Goal: Task Accomplishment & Management: Use online tool/utility

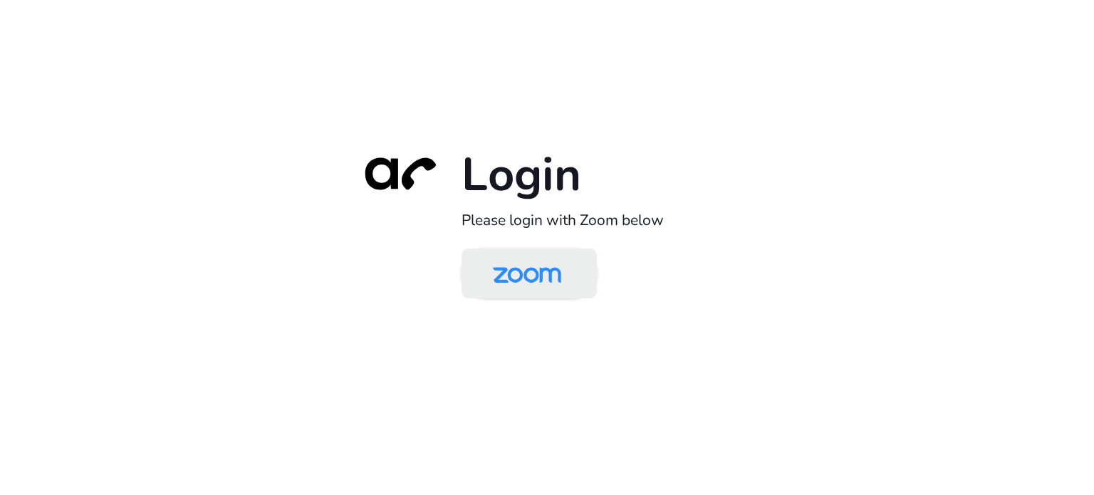
click at [530, 268] on img at bounding box center [527, 275] width 98 height 46
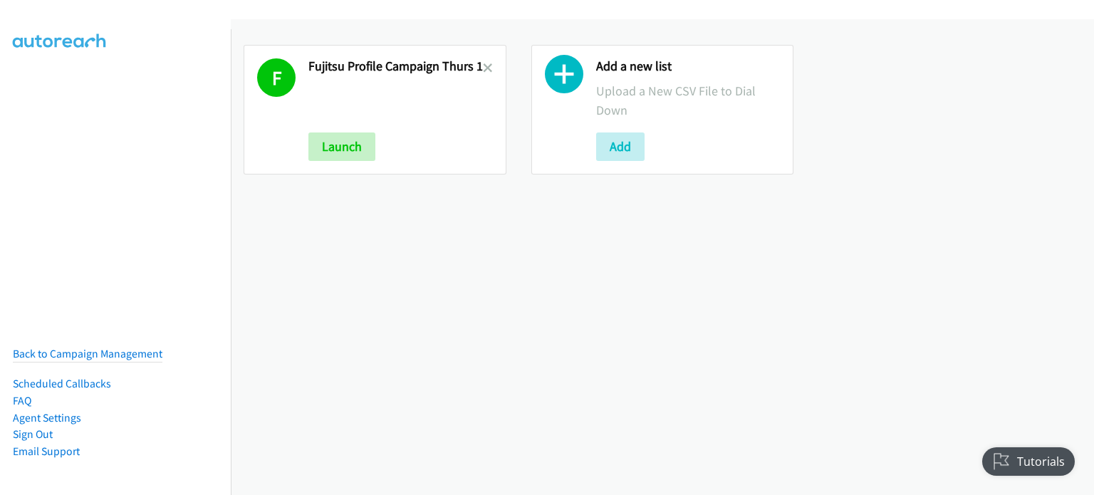
click at [483, 60] on link at bounding box center [488, 68] width 10 height 16
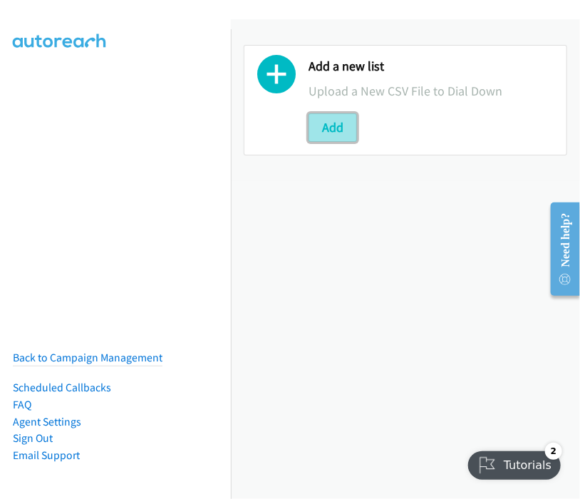
click at [338, 124] on button "Add" at bounding box center [333, 127] width 48 height 29
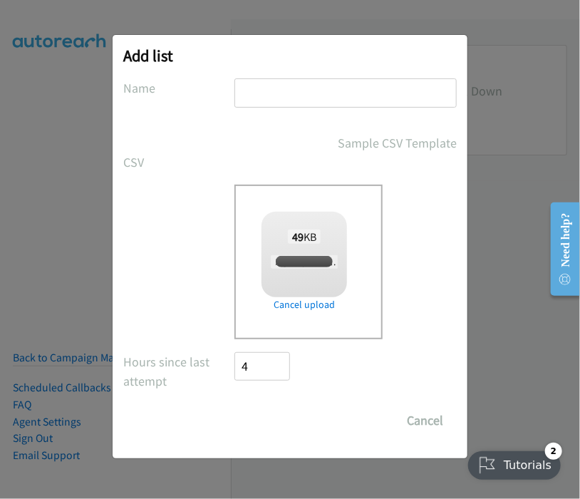
checkbox input "true"
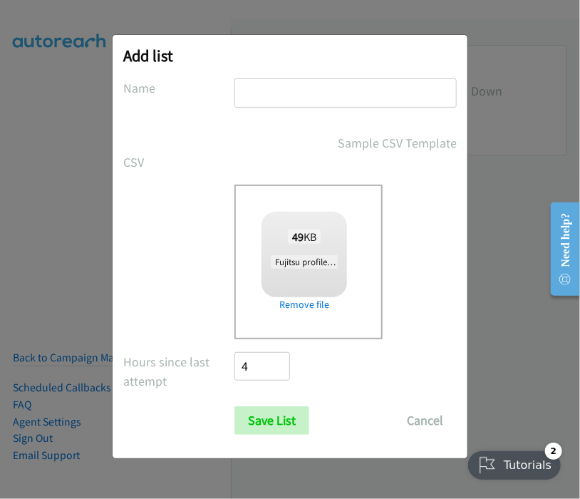
click at [294, 90] on input "text" at bounding box center [345, 92] width 222 height 29
drag, startPoint x: 398, startPoint y: 89, endPoint x: 393, endPoint y: 116, distance: 27.4
click at [398, 91] on input "fujitsu profile campaign thurs 1" at bounding box center [345, 92] width 222 height 29
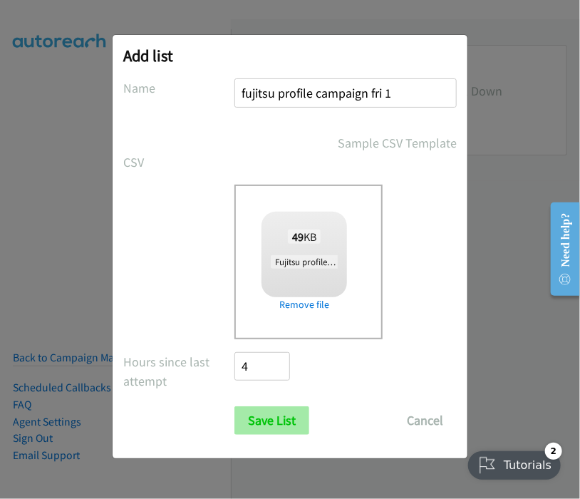
type input "fujitsu profile campaign fri 1"
click at [254, 422] on input "Save List" at bounding box center [271, 420] width 75 height 29
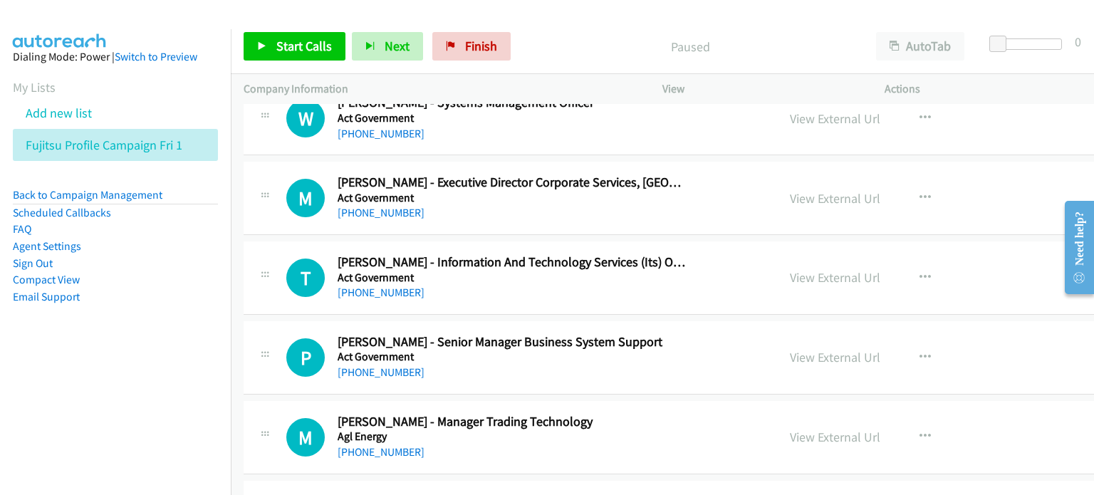
scroll to position [570, 0]
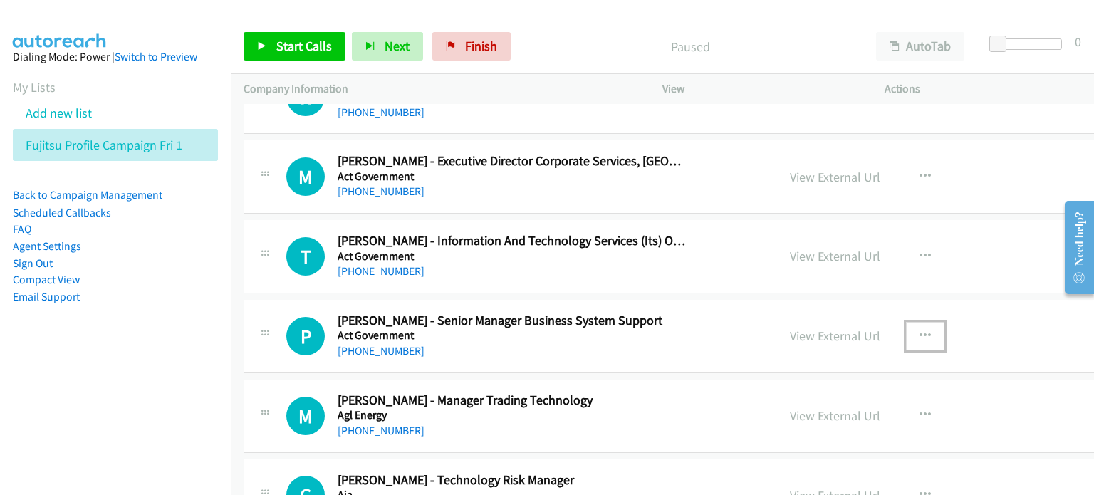
click at [579, 331] on icon "button" at bounding box center [925, 336] width 11 height 11
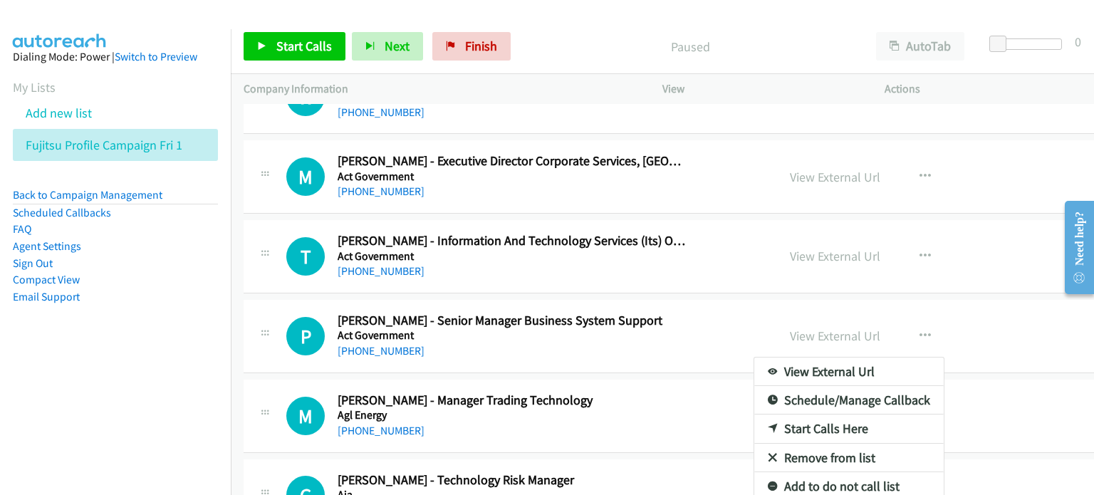
click at [187, 372] on nav "Dialing Mode: Power | Switch to Preview My Lists Add new list Fujitsu Profile C…" at bounding box center [116, 276] width 232 height 495
click at [579, 39] on div at bounding box center [547, 247] width 1094 height 495
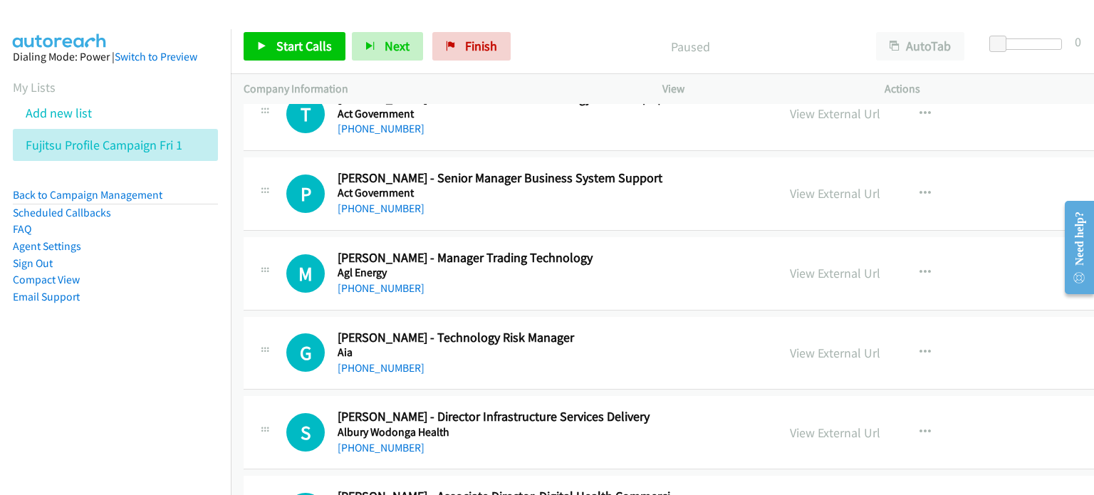
scroll to position [784, 0]
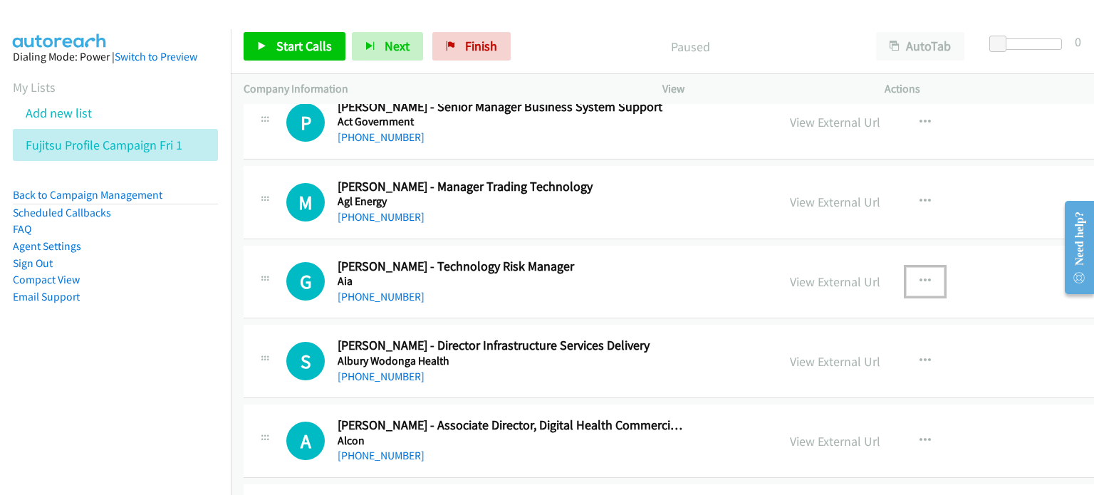
click at [579, 283] on icon "button" at bounding box center [925, 281] width 11 height 11
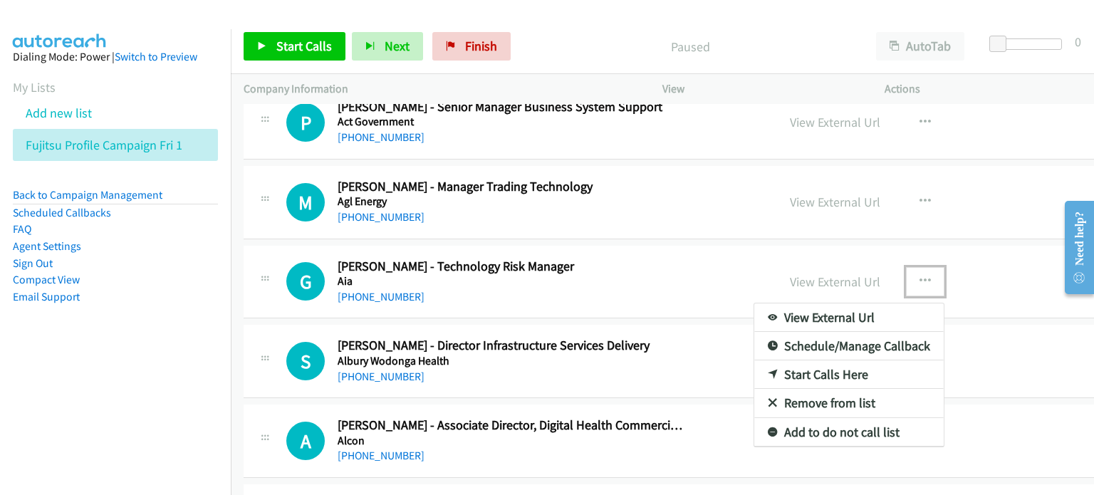
click at [579, 373] on link "Start Calls Here" at bounding box center [850, 375] width 190 height 29
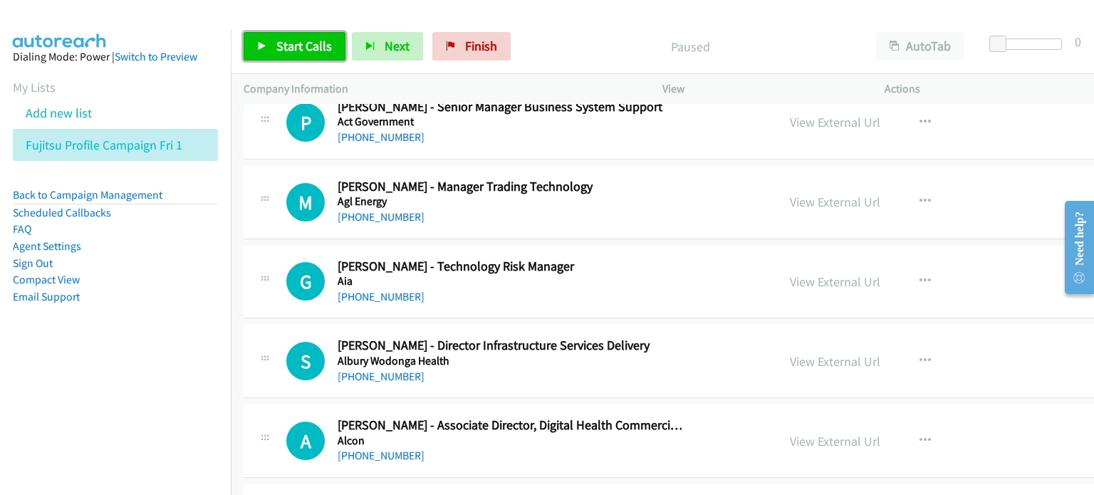
click at [286, 38] on span "Start Calls" at bounding box center [304, 46] width 56 height 16
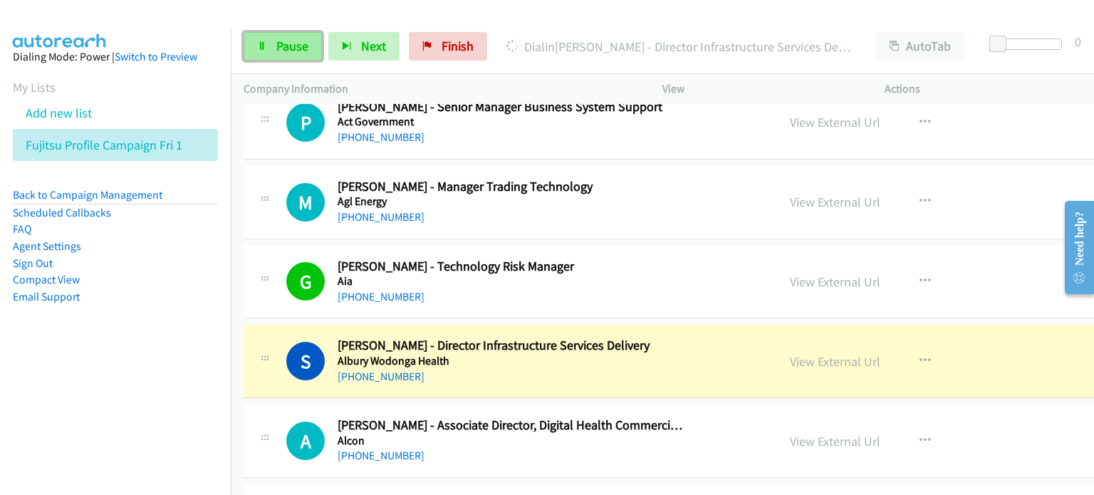
click at [293, 42] on span "Pause" at bounding box center [292, 46] width 32 height 16
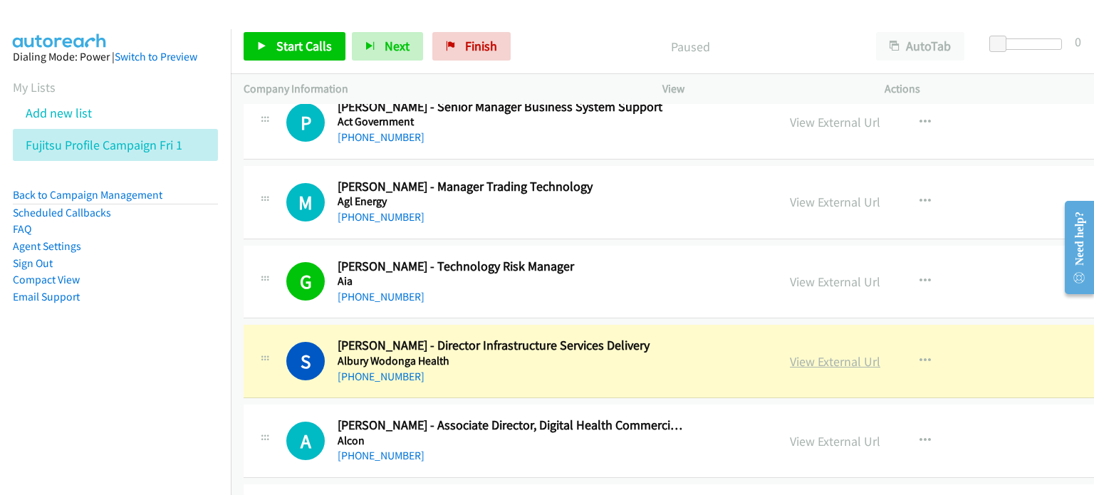
click at [579, 356] on link "View External Url" at bounding box center [835, 361] width 90 height 16
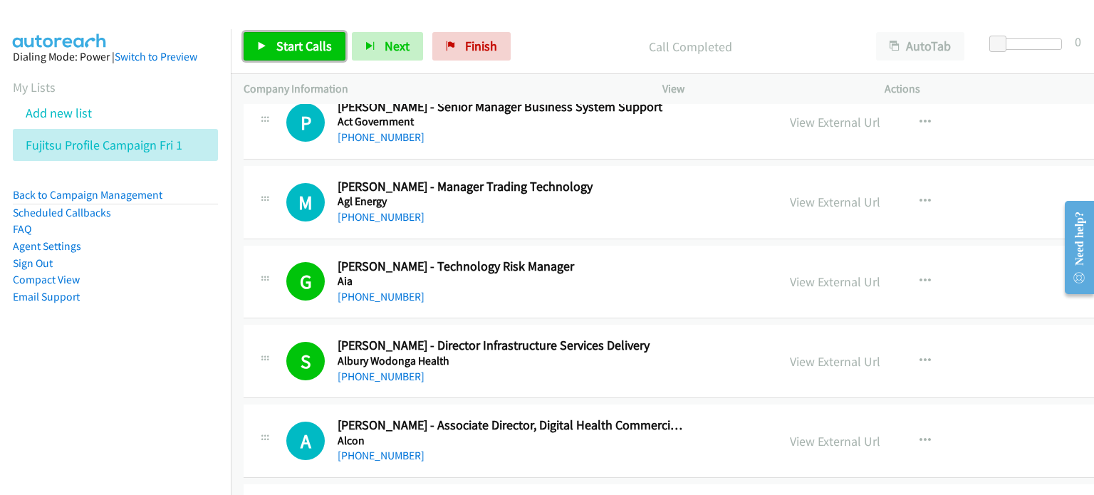
click at [297, 48] on span "Start Calls" at bounding box center [304, 46] width 56 height 16
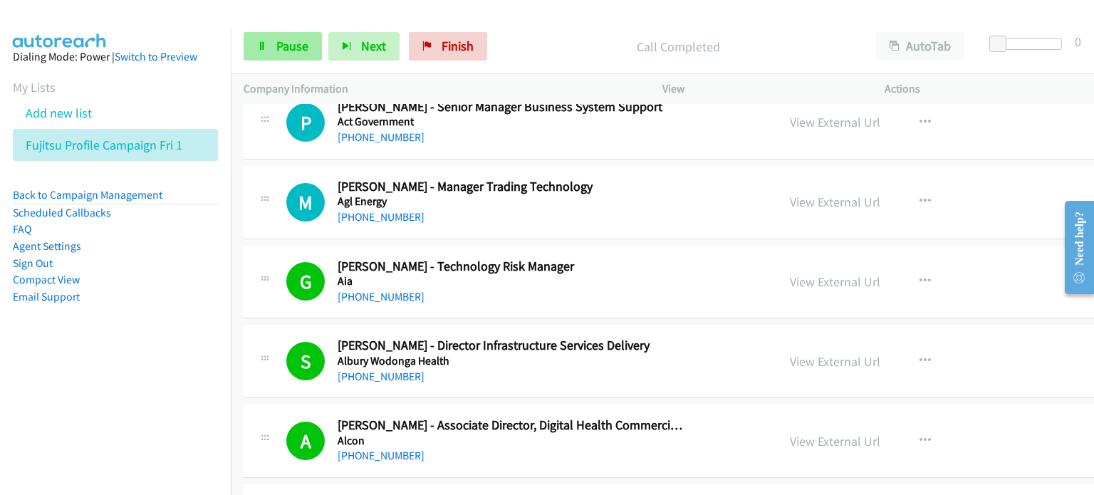
click at [291, 51] on span "Pause" at bounding box center [292, 46] width 32 height 16
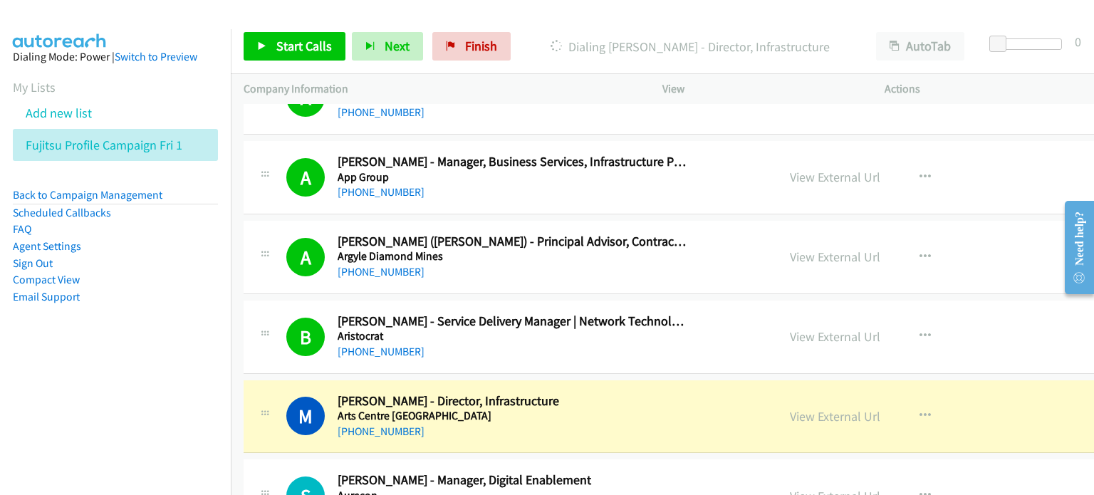
scroll to position [1995, 0]
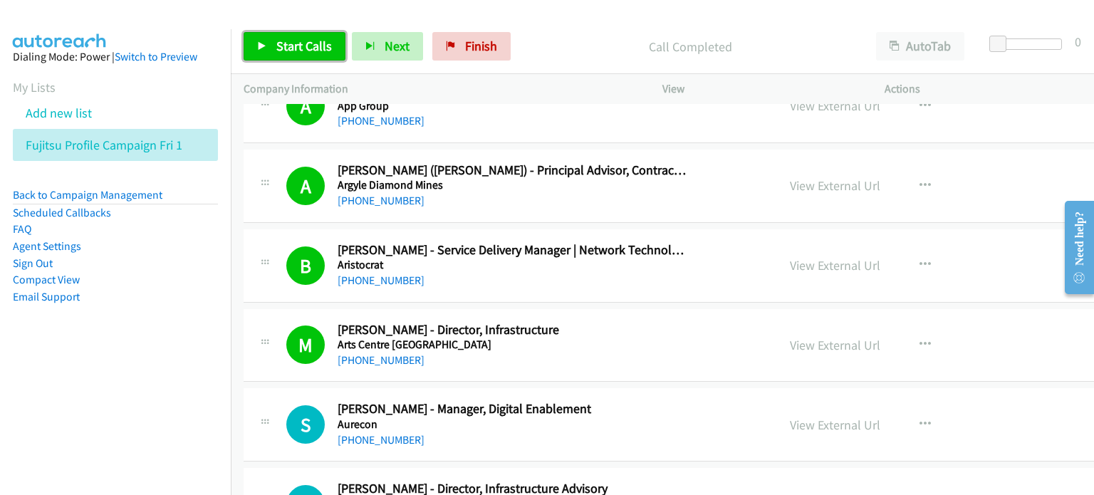
click at [284, 43] on span "Start Calls" at bounding box center [304, 46] width 56 height 16
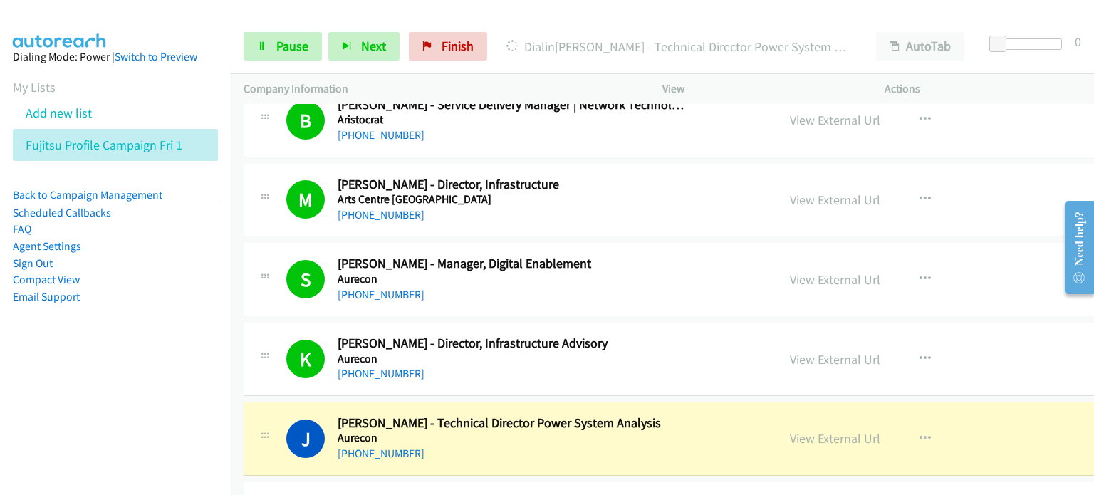
scroll to position [2280, 0]
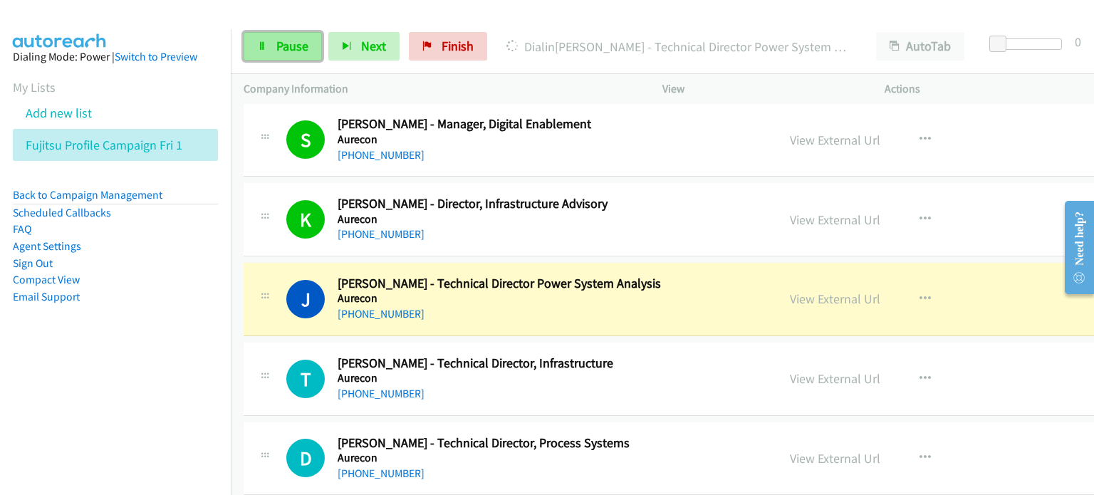
click at [284, 43] on span "Pause" at bounding box center [292, 46] width 32 height 16
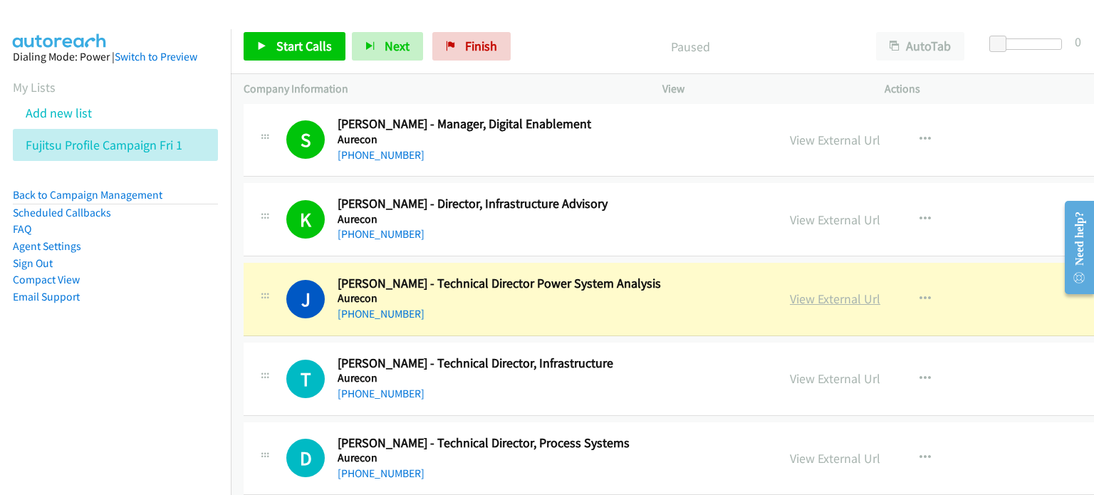
click at [579, 291] on link "View External Url" at bounding box center [835, 299] width 90 height 16
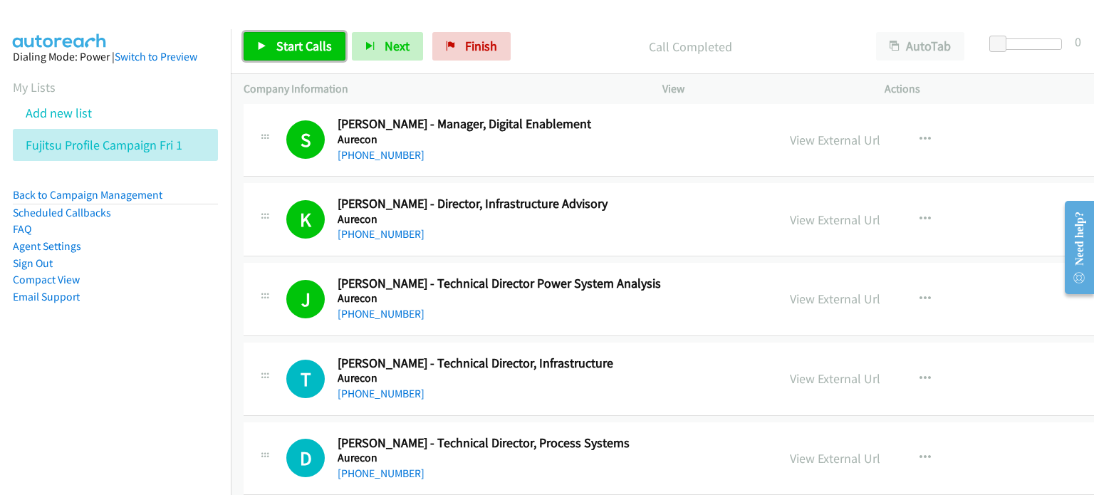
click at [285, 36] on link "Start Calls" at bounding box center [295, 46] width 102 height 29
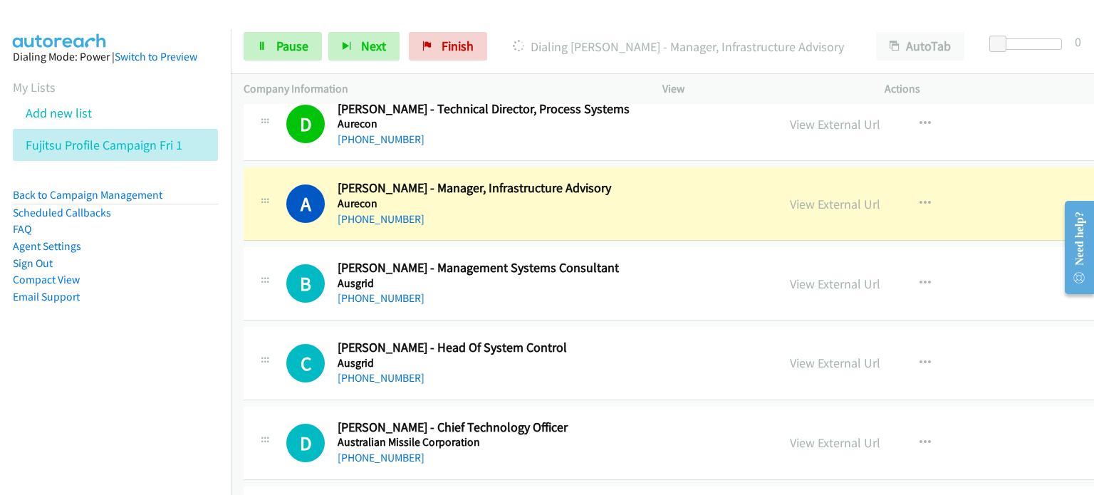
scroll to position [2636, 0]
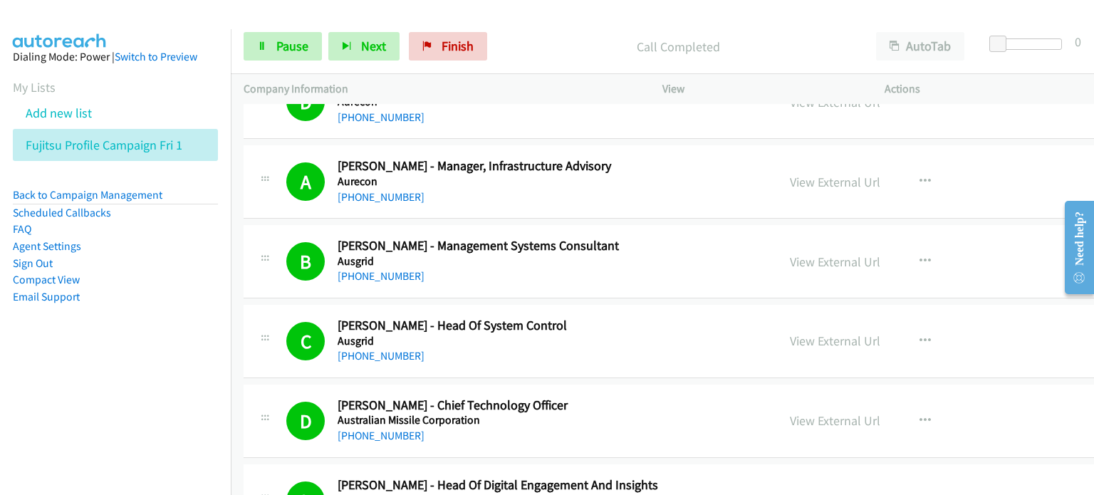
click at [160, 321] on aside "Dialing Mode: Power | Switch to Preview My Lists Add new list Fujitsu Profile C…" at bounding box center [115, 199] width 231 height 341
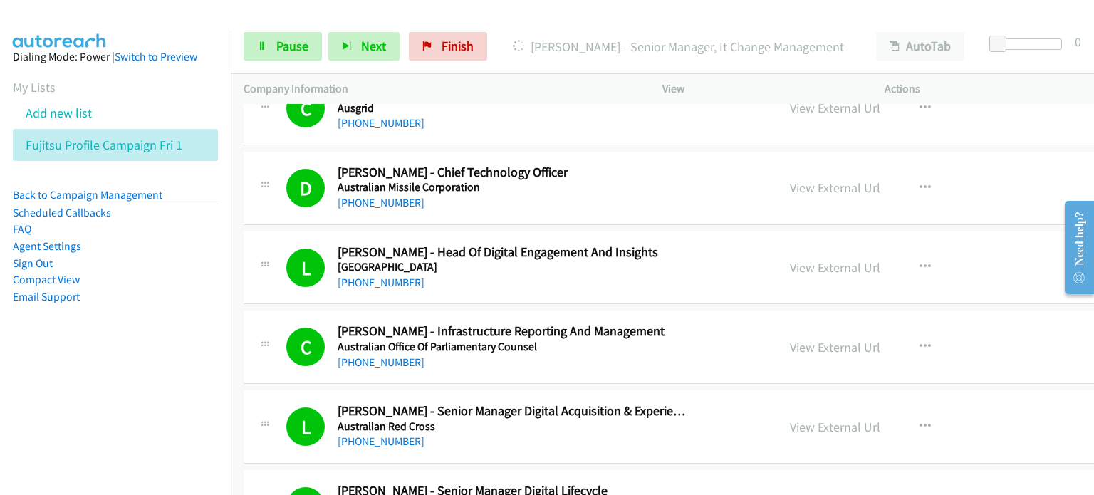
scroll to position [2921, 0]
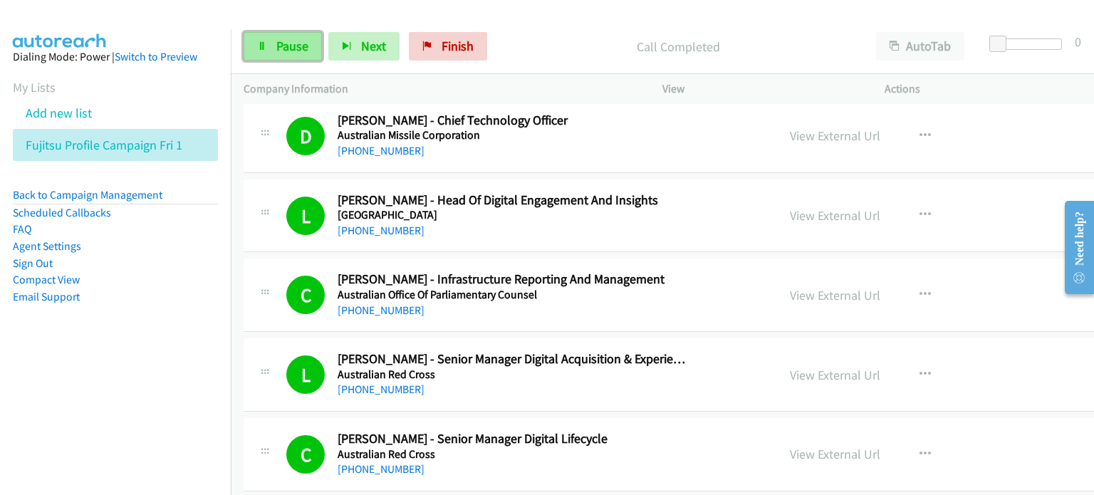
click at [271, 49] on link "Pause" at bounding box center [283, 46] width 78 height 29
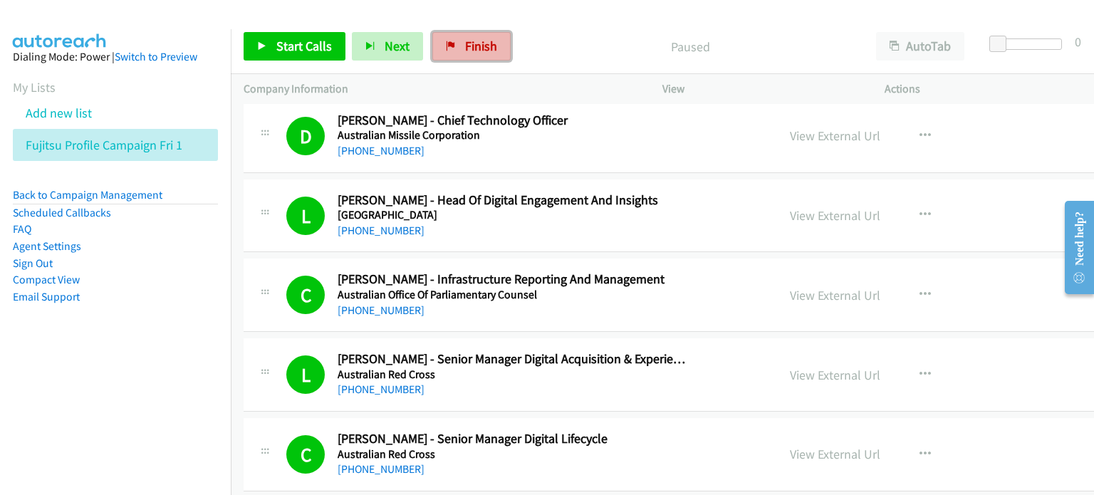
click at [475, 46] on span "Finish" at bounding box center [481, 46] width 32 height 16
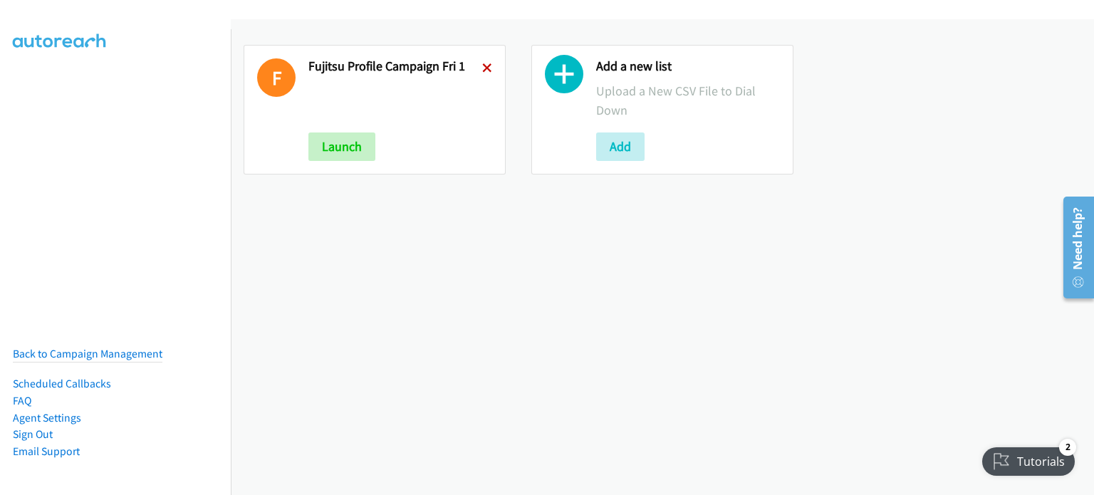
click at [484, 64] on icon at bounding box center [487, 69] width 10 height 10
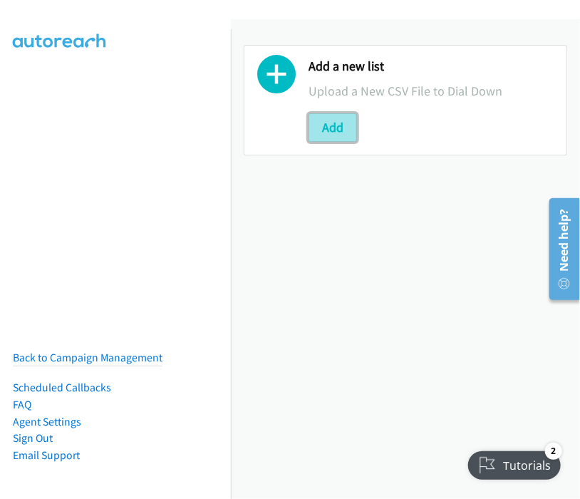
click at [329, 124] on button "Add" at bounding box center [333, 127] width 48 height 29
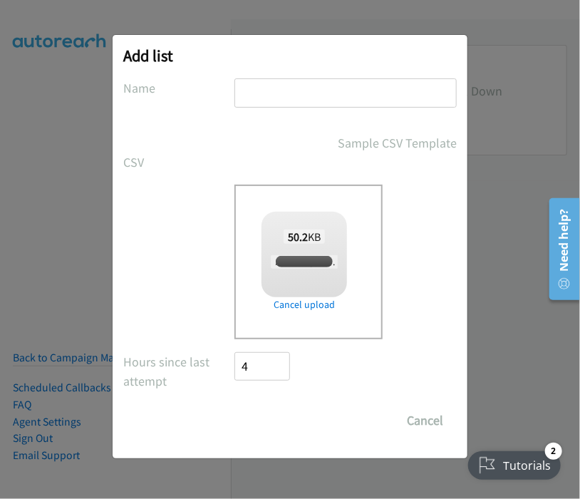
checkbox input "true"
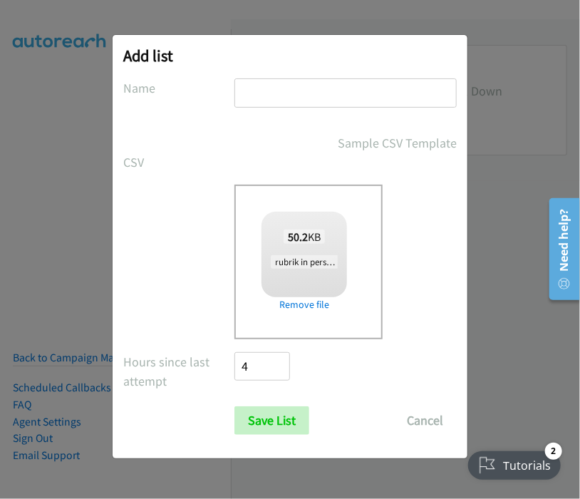
click at [274, 88] on input "text" at bounding box center [345, 92] width 222 height 29
click at [402, 90] on input "rubrik in person [GEOGRAPHIC_DATA] wed 1" at bounding box center [345, 92] width 222 height 29
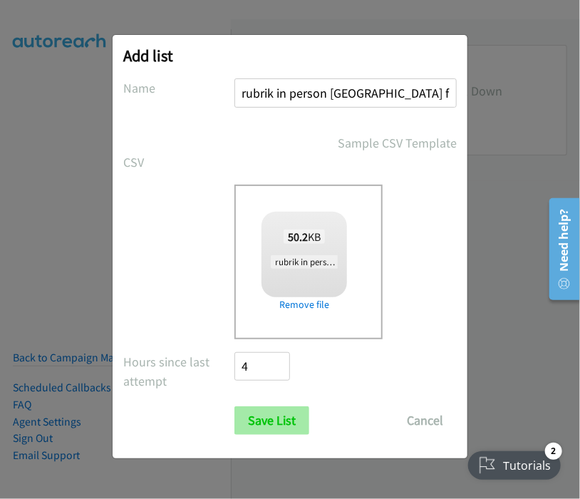
type input "rubrik in person [GEOGRAPHIC_DATA] fri 1"
click at [276, 413] on input "Save List" at bounding box center [271, 420] width 75 height 29
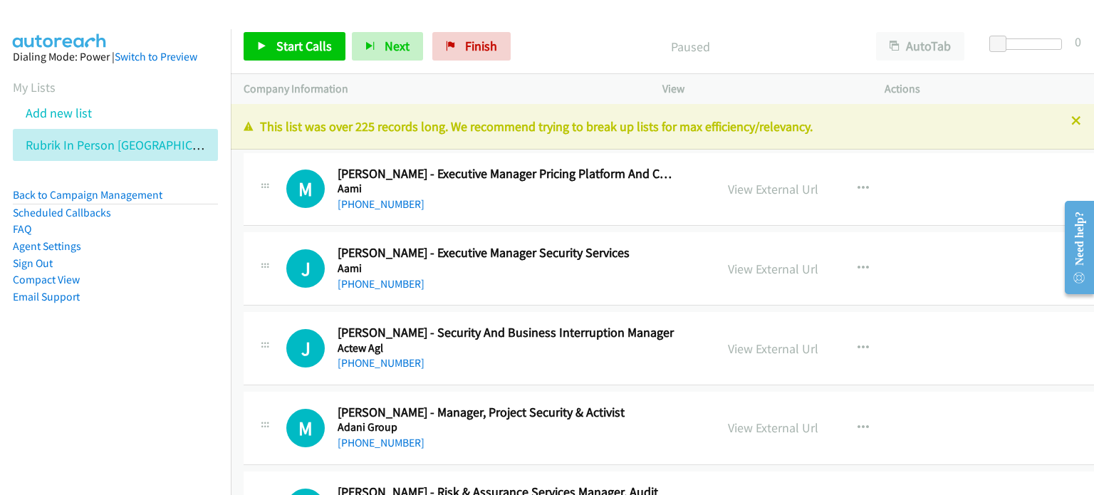
click at [281, 31] on div "Start Calls Pause Next Finish Paused AutoTab AutoTab 0" at bounding box center [663, 46] width 864 height 55
click at [304, 48] on span "Start Calls" at bounding box center [304, 46] width 56 height 16
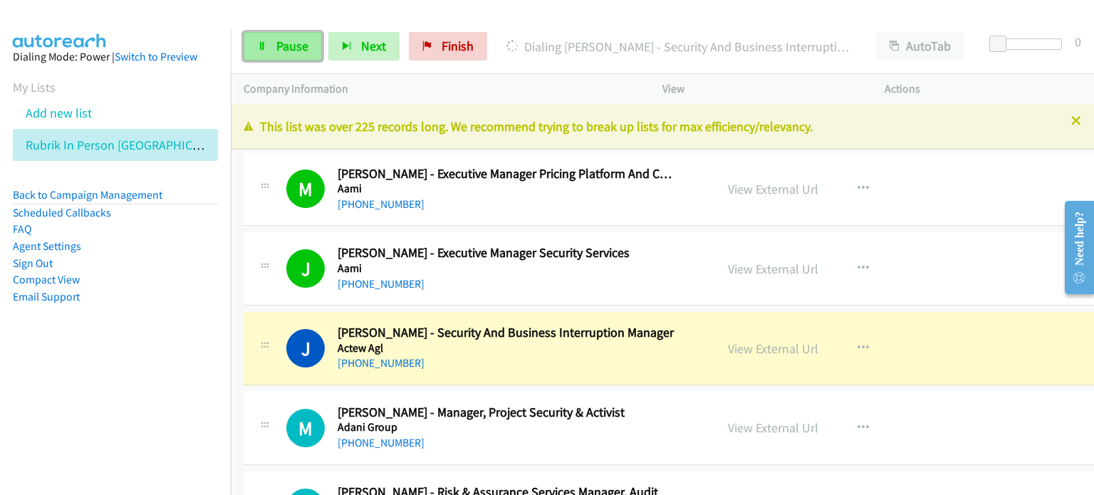
click at [288, 39] on span "Pause" at bounding box center [292, 46] width 32 height 16
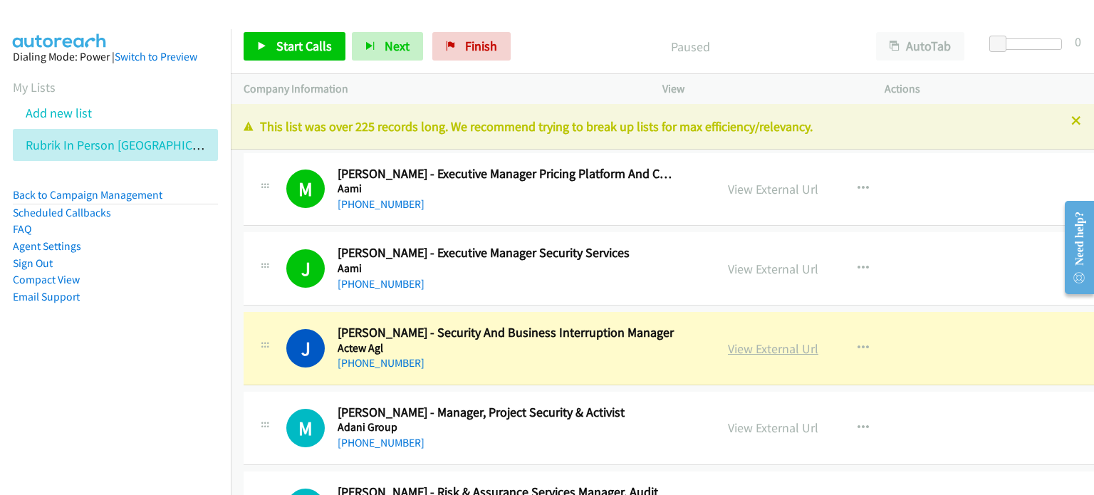
click at [728, 352] on link "View External Url" at bounding box center [773, 349] width 90 height 16
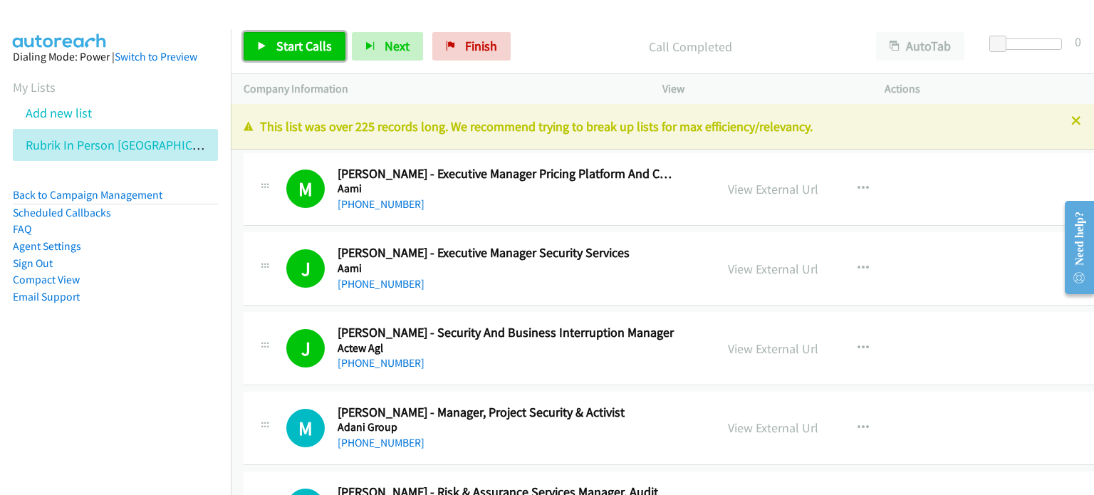
click at [291, 51] on span "Start Calls" at bounding box center [304, 46] width 56 height 16
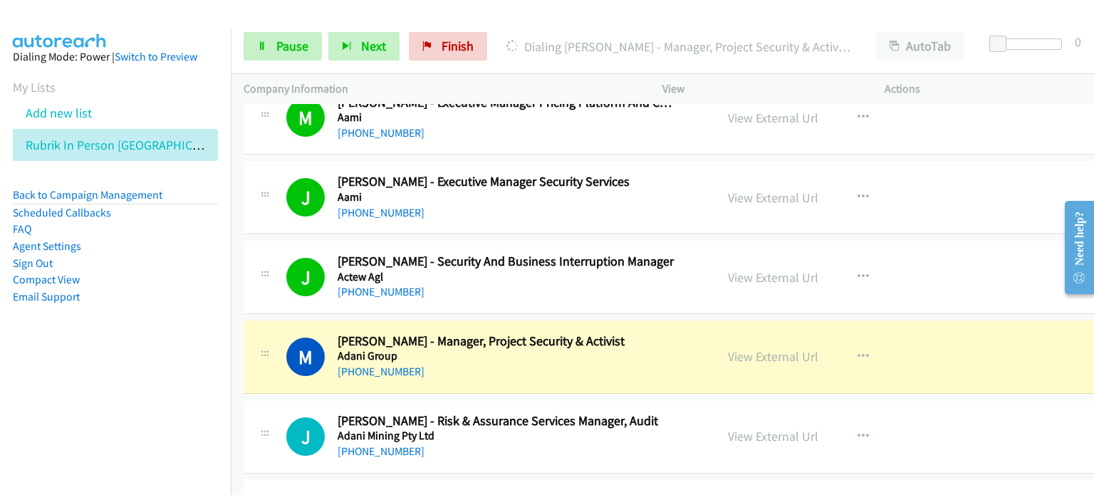
scroll to position [143, 0]
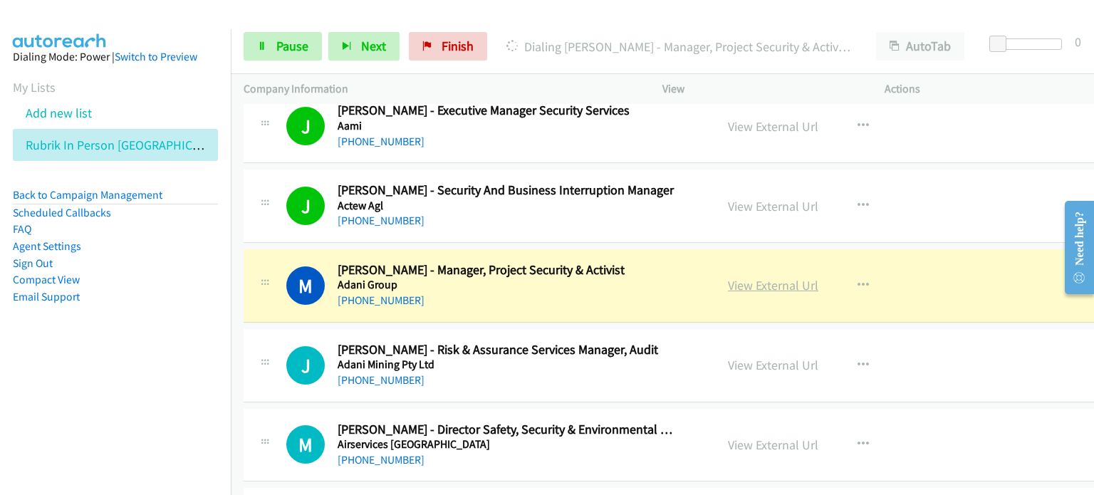
click at [732, 284] on link "View External Url" at bounding box center [773, 285] width 90 height 16
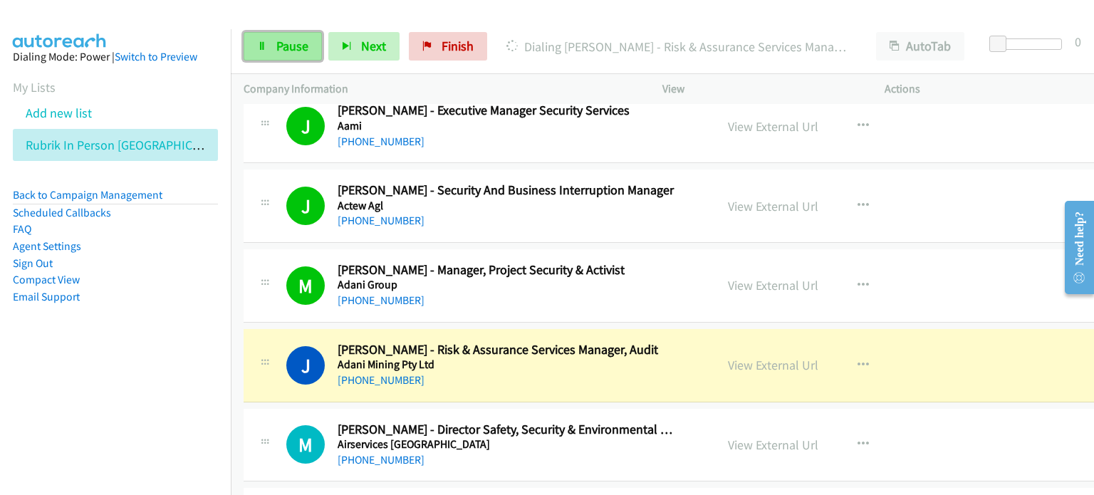
click at [274, 46] on link "Pause" at bounding box center [283, 46] width 78 height 29
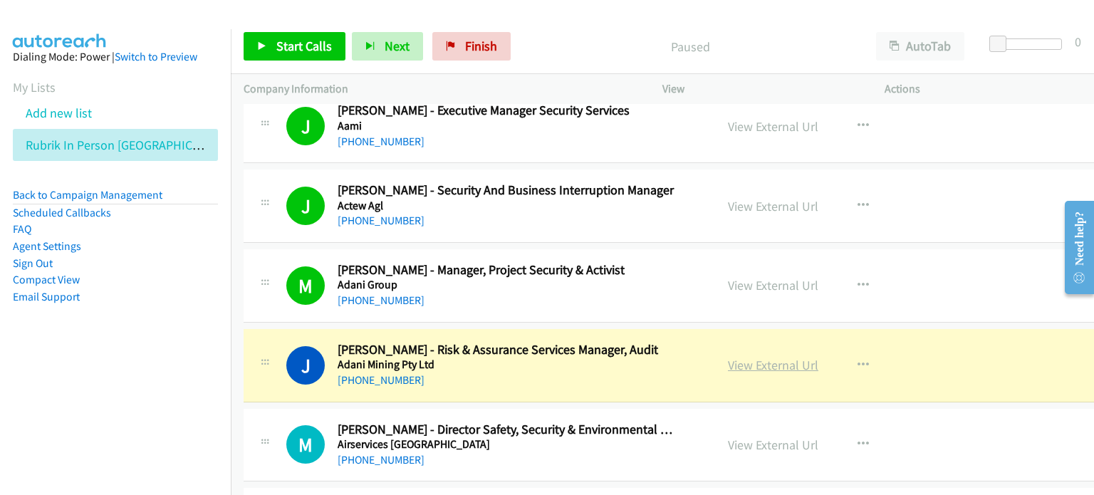
click at [728, 363] on link "View External Url" at bounding box center [773, 365] width 90 height 16
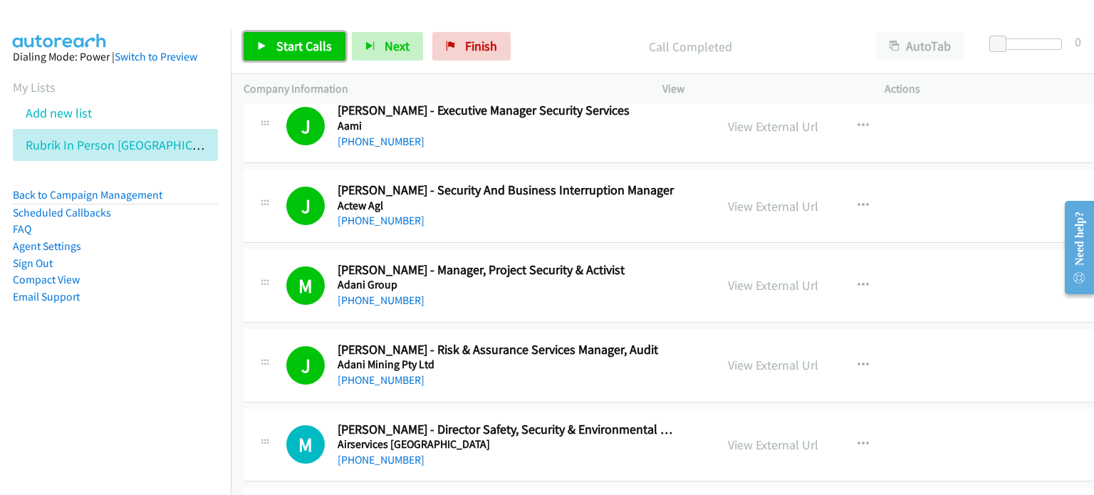
click at [279, 43] on span "Start Calls" at bounding box center [304, 46] width 56 height 16
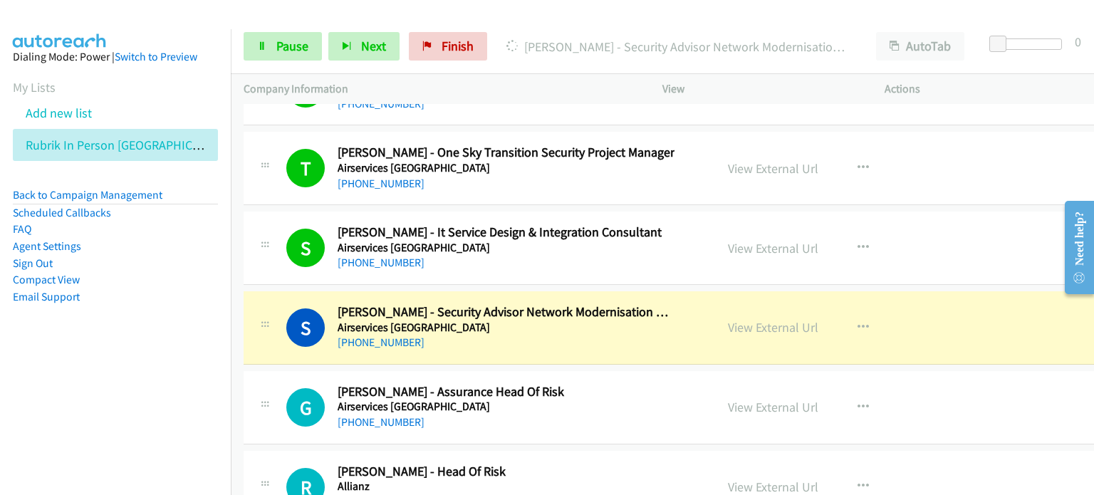
scroll to position [641, 0]
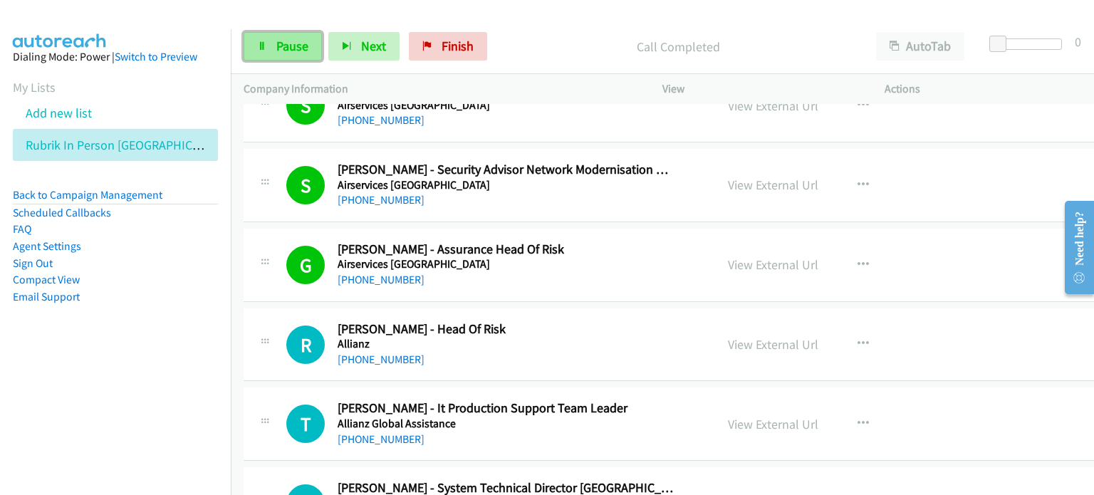
click at [294, 41] on span "Pause" at bounding box center [292, 46] width 32 height 16
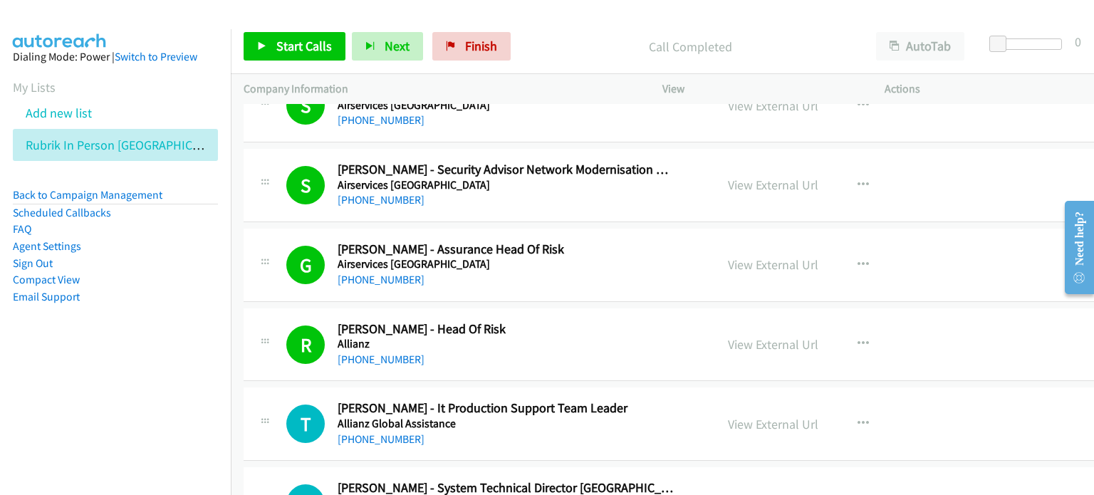
scroll to position [784, 0]
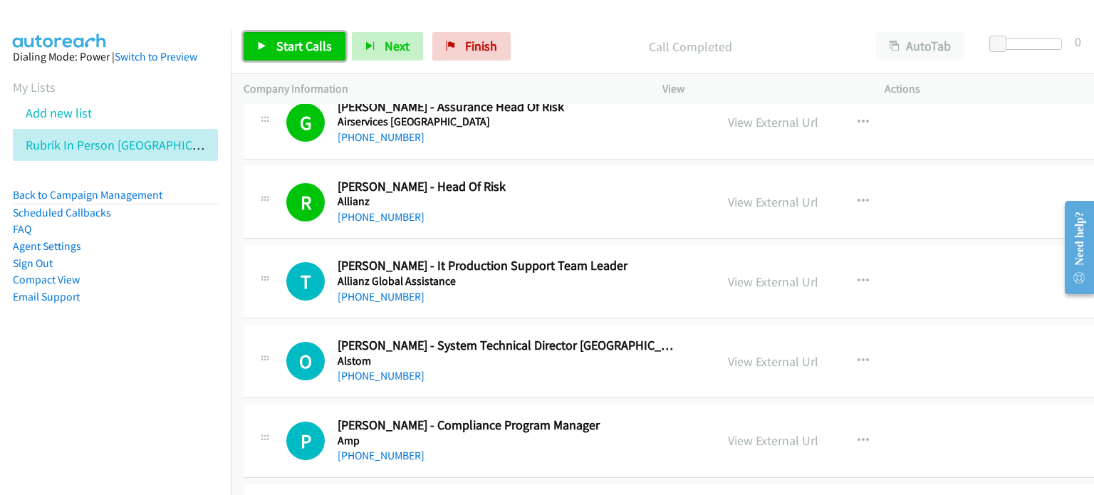
click at [294, 46] on span "Start Calls" at bounding box center [304, 46] width 56 height 16
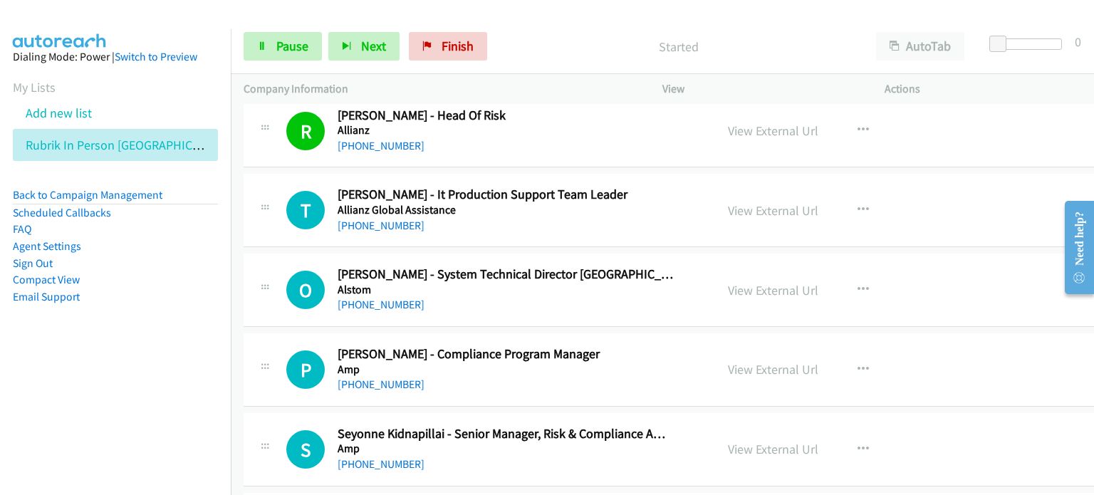
scroll to position [926, 0]
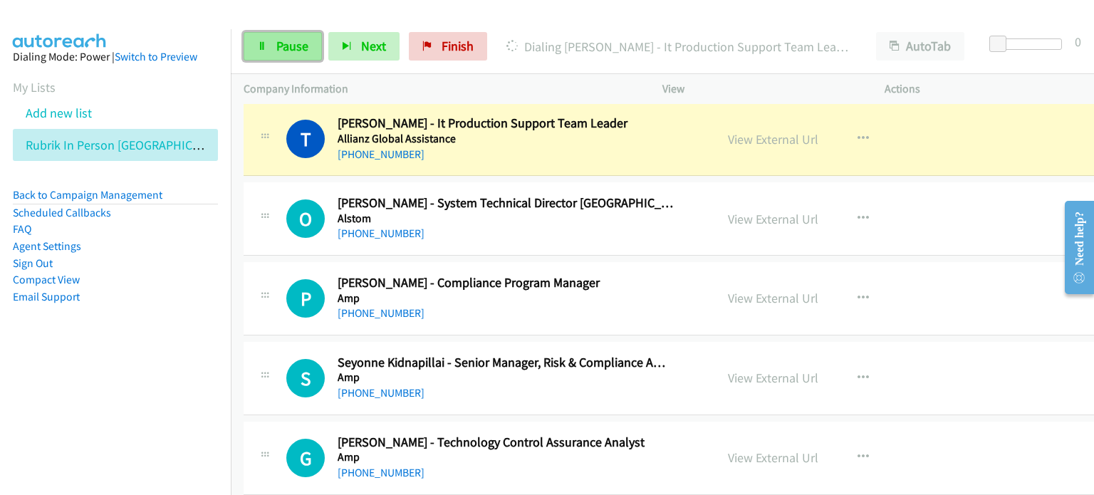
click at [261, 37] on link "Pause" at bounding box center [283, 46] width 78 height 29
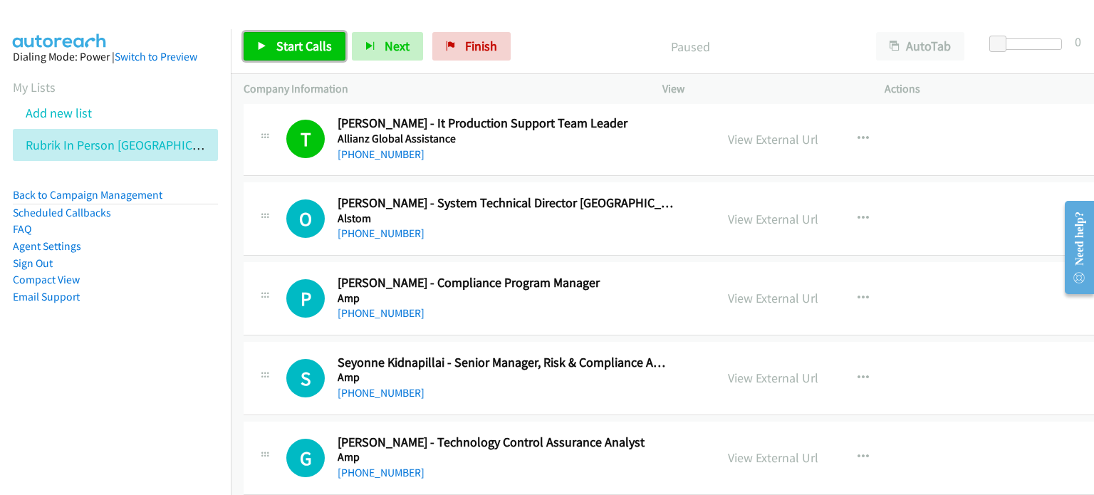
click at [295, 44] on span "Start Calls" at bounding box center [304, 46] width 56 height 16
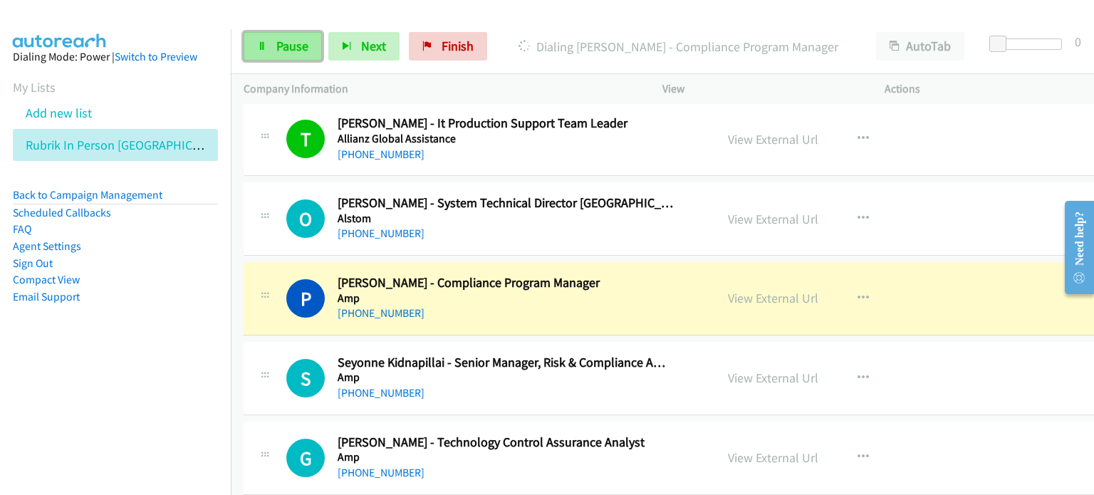
click at [290, 38] on span "Pause" at bounding box center [292, 46] width 32 height 16
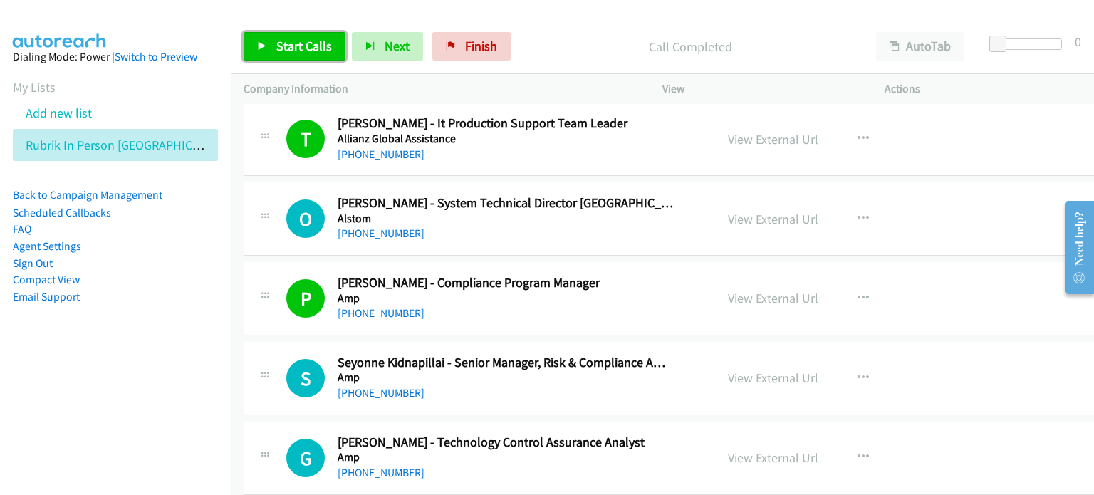
click at [302, 41] on span "Start Calls" at bounding box center [304, 46] width 56 height 16
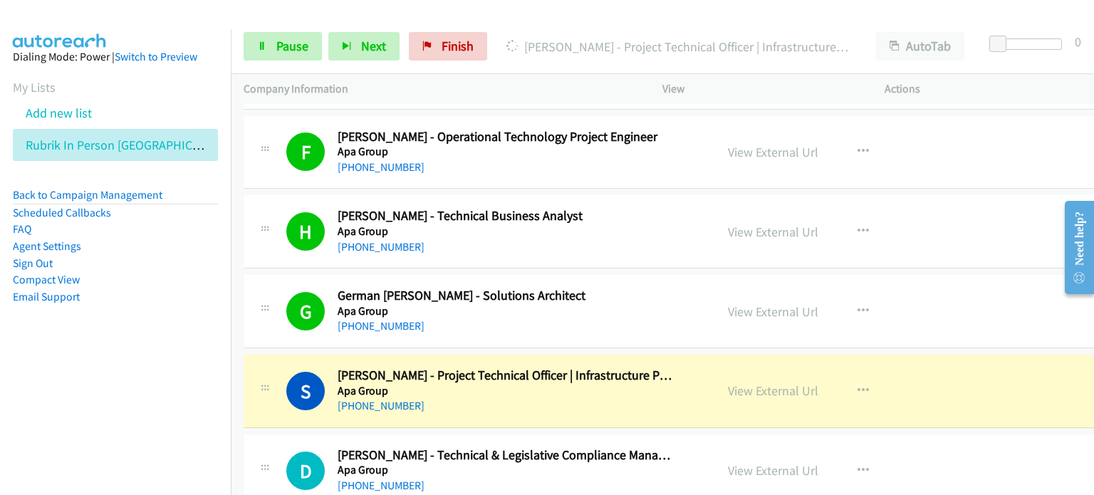
scroll to position [1781, 0]
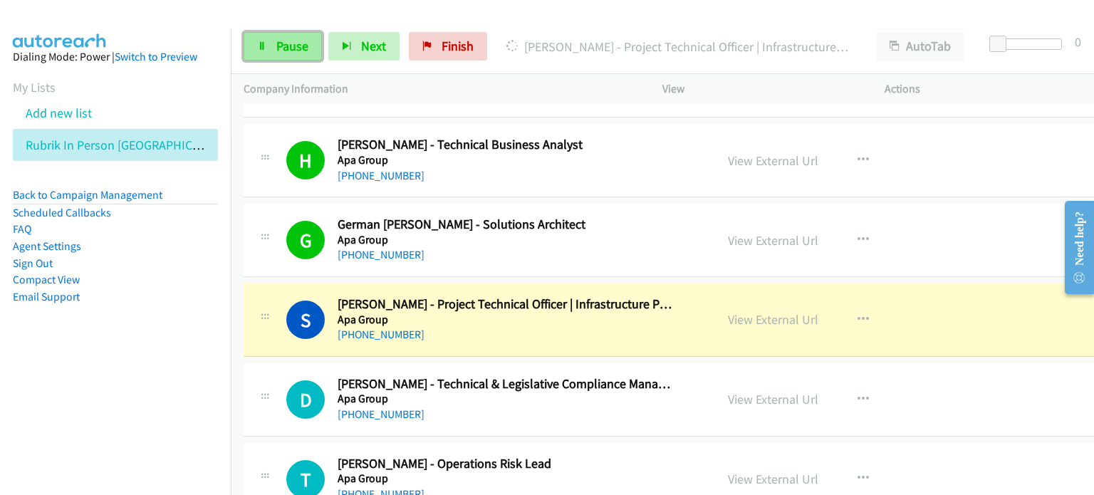
click at [290, 42] on span "Pause" at bounding box center [292, 46] width 32 height 16
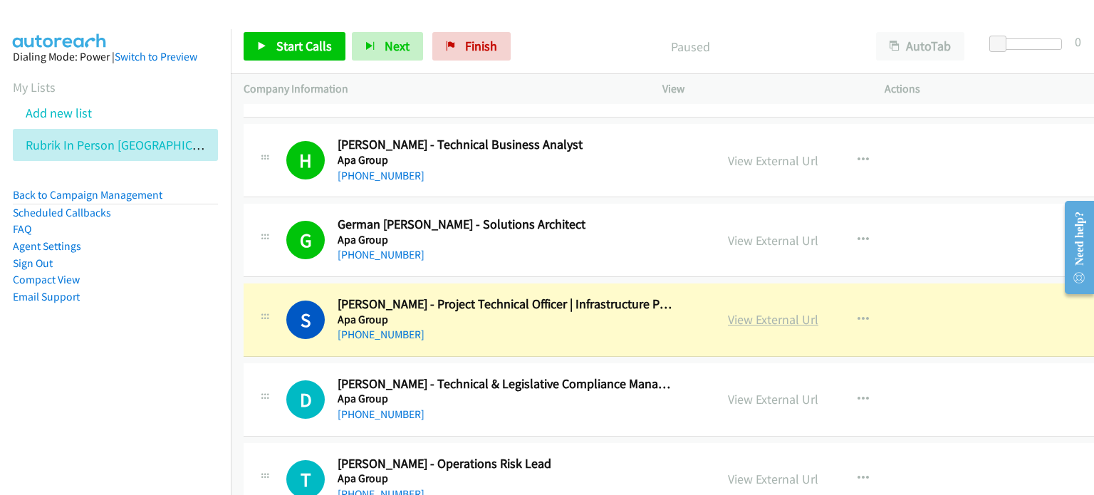
click at [736, 314] on link "View External Url" at bounding box center [773, 319] width 90 height 16
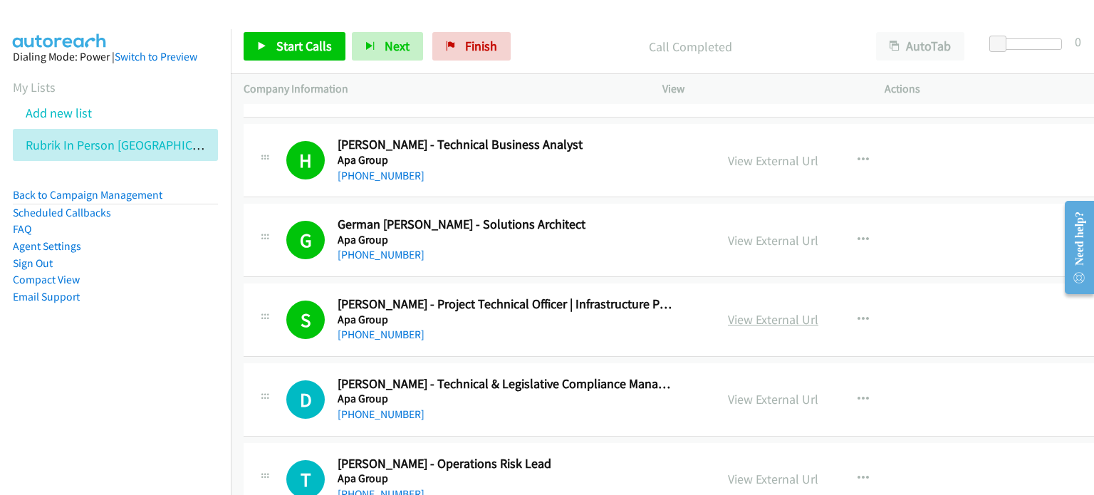
click at [746, 312] on link "View External Url" at bounding box center [773, 319] width 90 height 16
click at [273, 36] on link "Start Calls" at bounding box center [295, 46] width 102 height 29
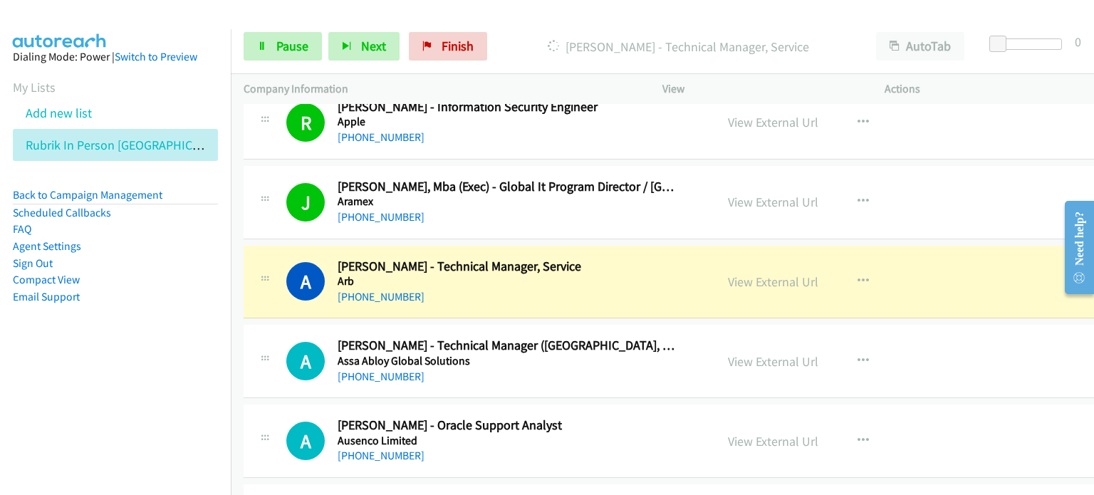
scroll to position [2494, 0]
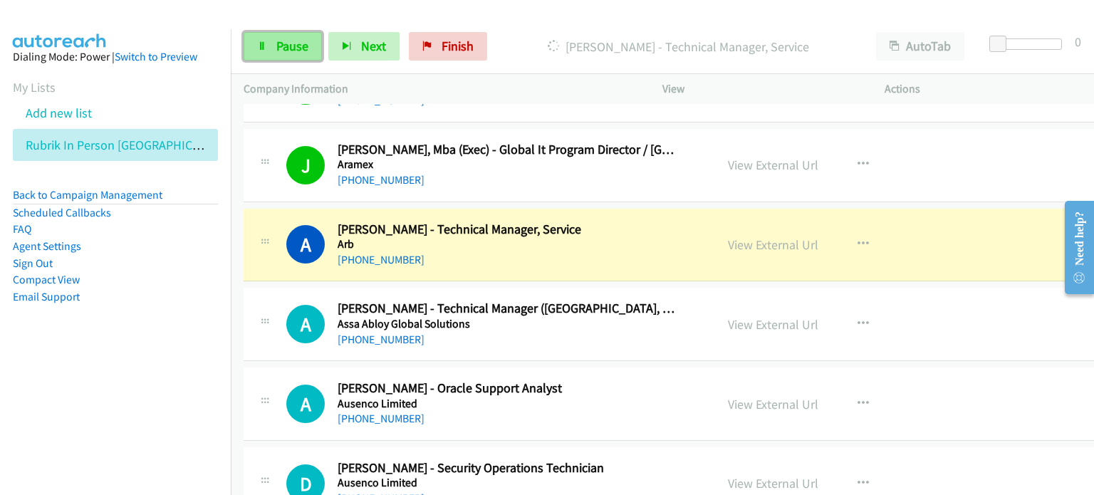
click at [278, 41] on span "Pause" at bounding box center [292, 46] width 32 height 16
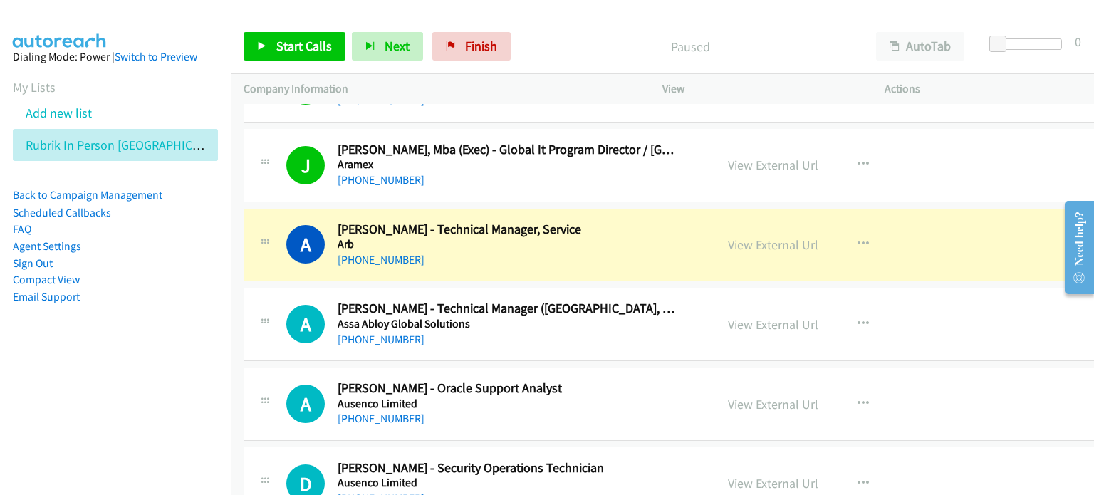
click at [557, 21] on div "Start Calls Pause Next Finish Paused AutoTab AutoTab 0" at bounding box center [663, 46] width 864 height 55
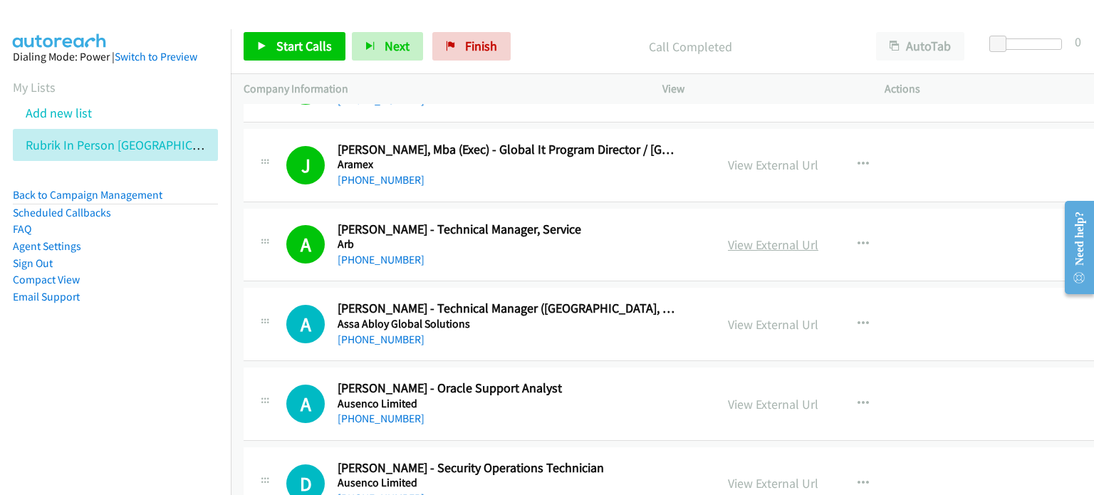
click at [728, 244] on link "View External Url" at bounding box center [773, 245] width 90 height 16
click at [284, 41] on span "Start Calls" at bounding box center [304, 46] width 56 height 16
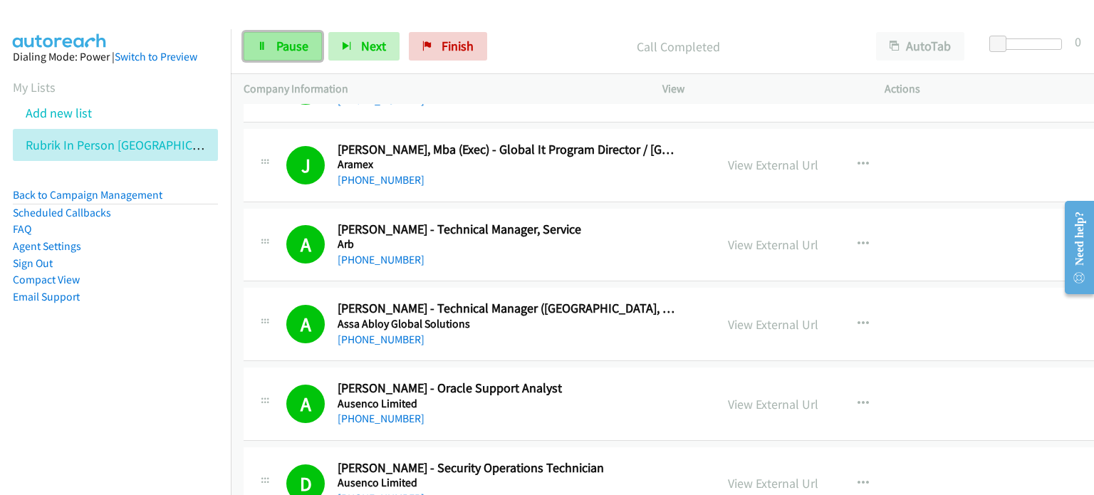
click at [282, 43] on span "Pause" at bounding box center [292, 46] width 32 height 16
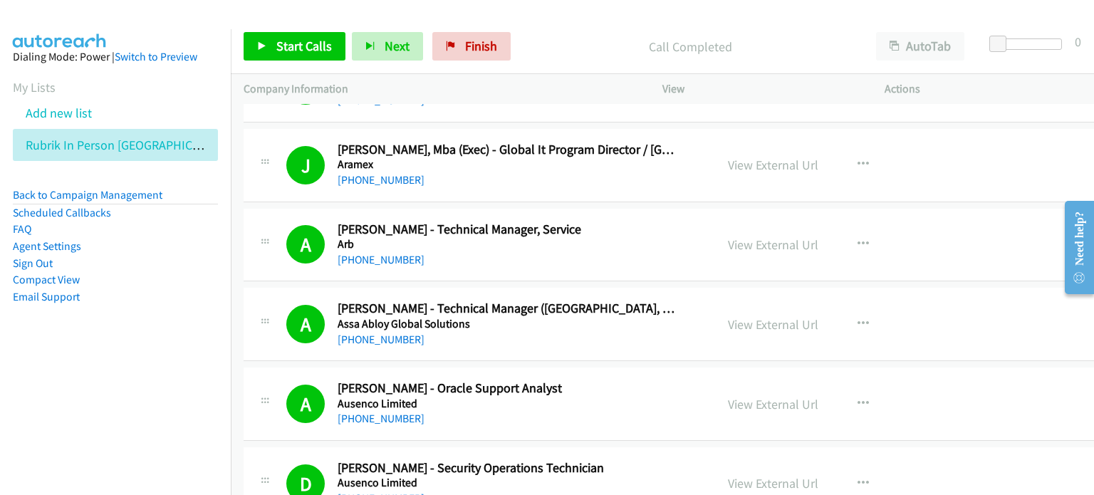
click at [542, 65] on div "Start Calls Pause Next Finish Call Completed AutoTab AutoTab 0" at bounding box center [663, 46] width 864 height 55
click at [302, 42] on span "Start Calls" at bounding box center [304, 46] width 56 height 16
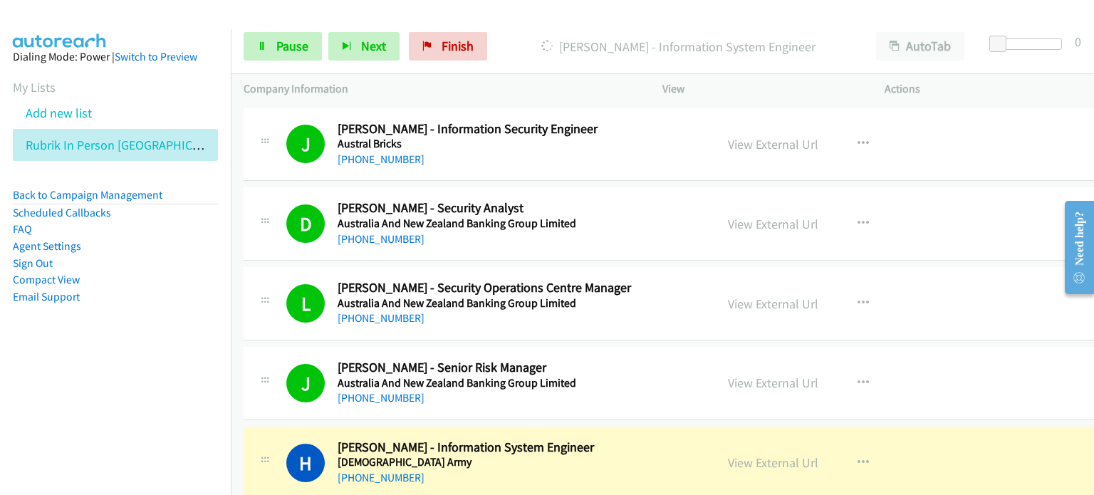
scroll to position [3206, 0]
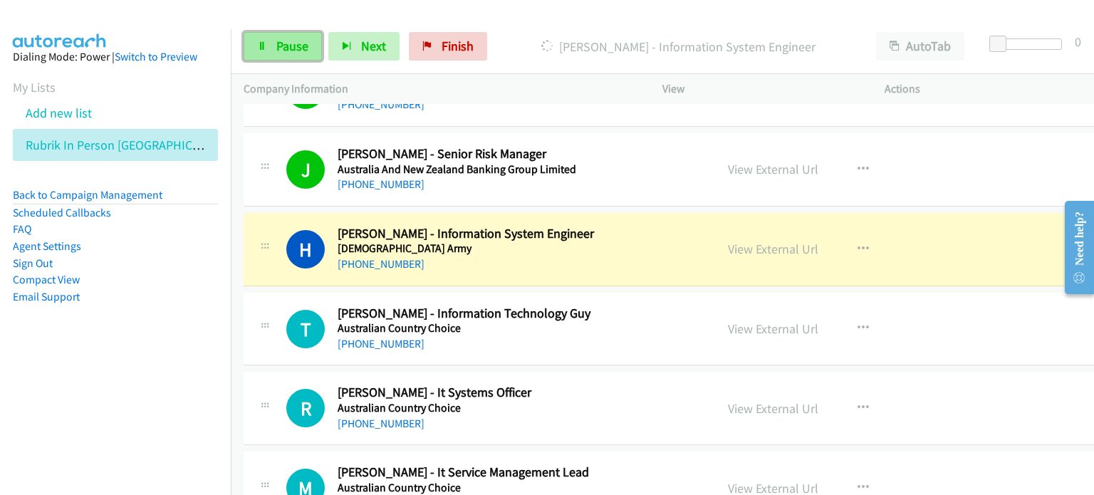
click at [285, 41] on span "Pause" at bounding box center [292, 46] width 32 height 16
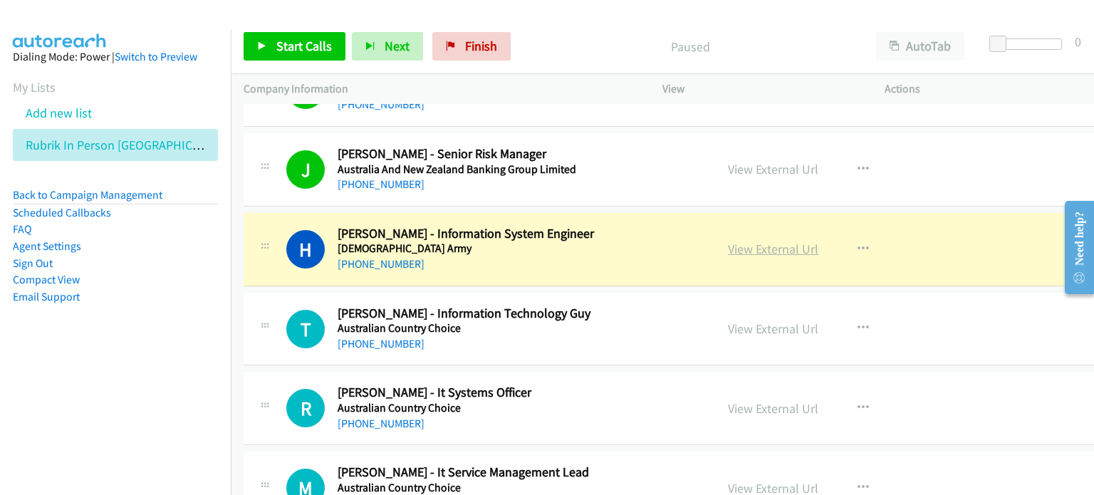
click at [737, 242] on link "View External Url" at bounding box center [773, 249] width 90 height 16
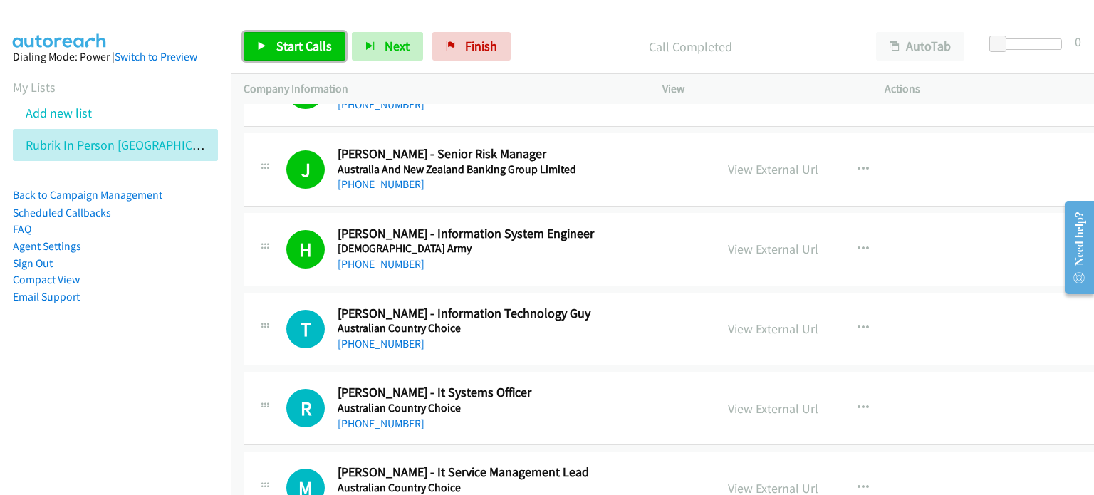
click at [271, 46] on link "Start Calls" at bounding box center [295, 46] width 102 height 29
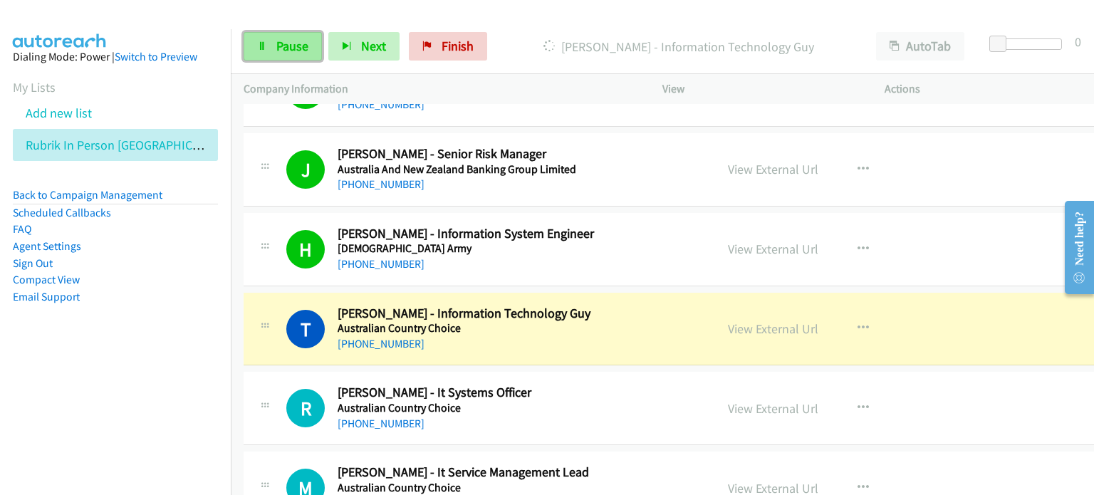
click at [293, 42] on span "Pause" at bounding box center [292, 46] width 32 height 16
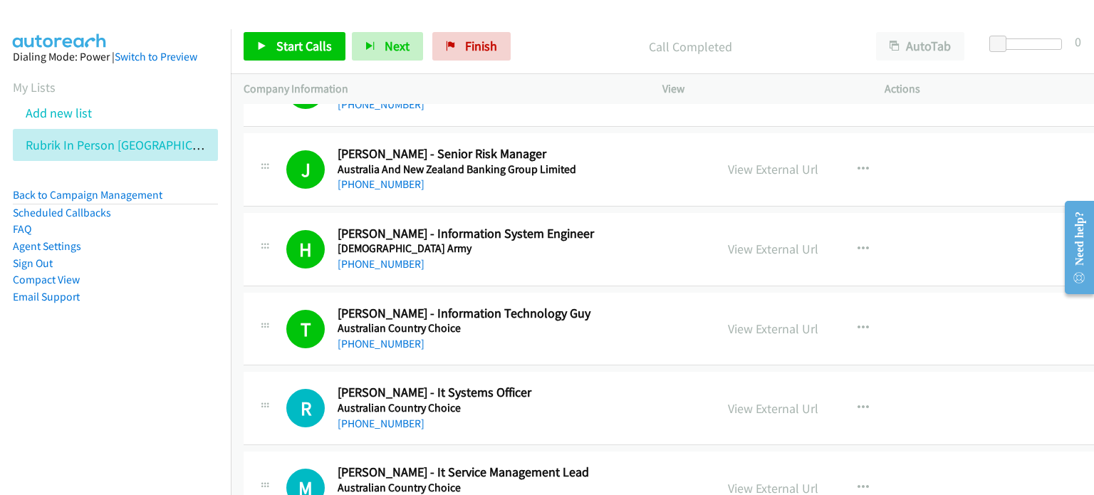
click at [553, 37] on p "Call Completed" at bounding box center [690, 46] width 321 height 19
click at [728, 321] on link "View External Url" at bounding box center [773, 329] width 90 height 16
click at [556, 41] on p "Call Completed" at bounding box center [690, 46] width 321 height 19
click at [282, 40] on span "Start Calls" at bounding box center [304, 46] width 56 height 16
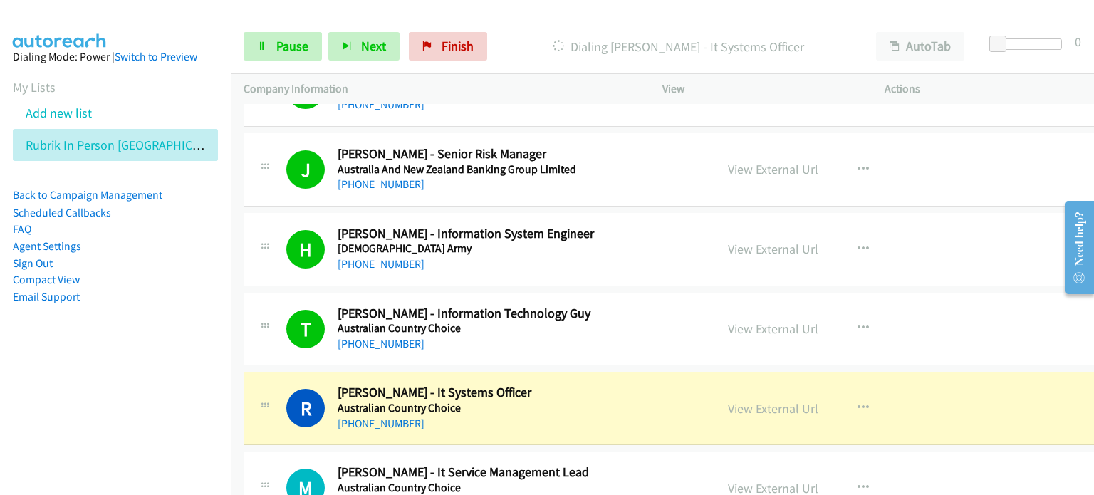
scroll to position [3349, 0]
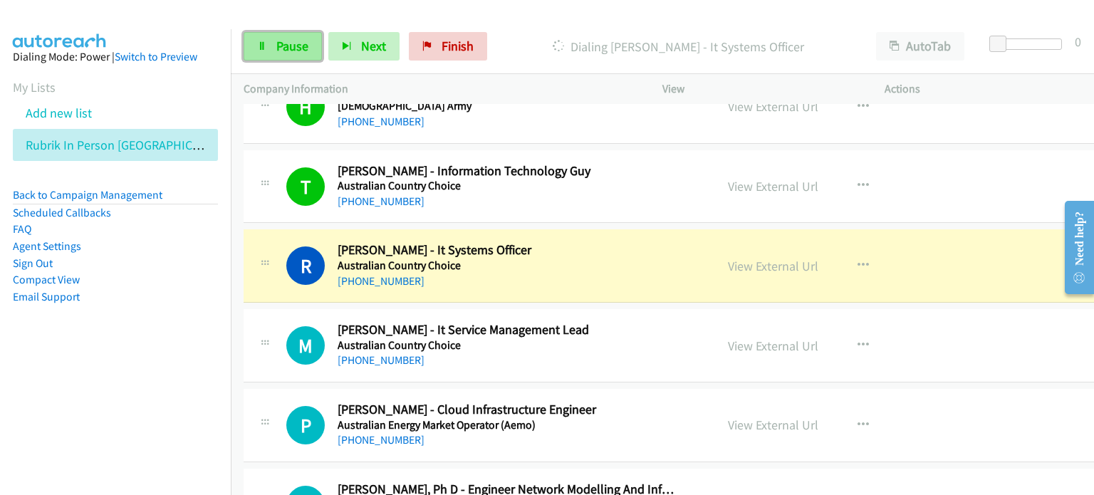
click at [267, 42] on link "Pause" at bounding box center [283, 46] width 78 height 29
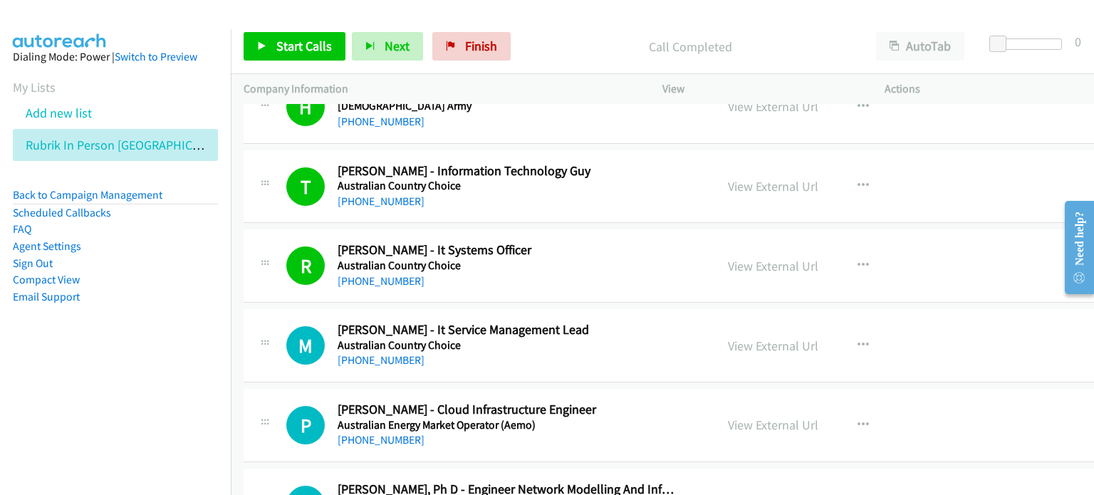
click at [547, 47] on p "Call Completed" at bounding box center [690, 46] width 321 height 19
click at [728, 259] on link "View External Url" at bounding box center [773, 266] width 90 height 16
click at [286, 33] on link "Start Calls" at bounding box center [295, 46] width 102 height 29
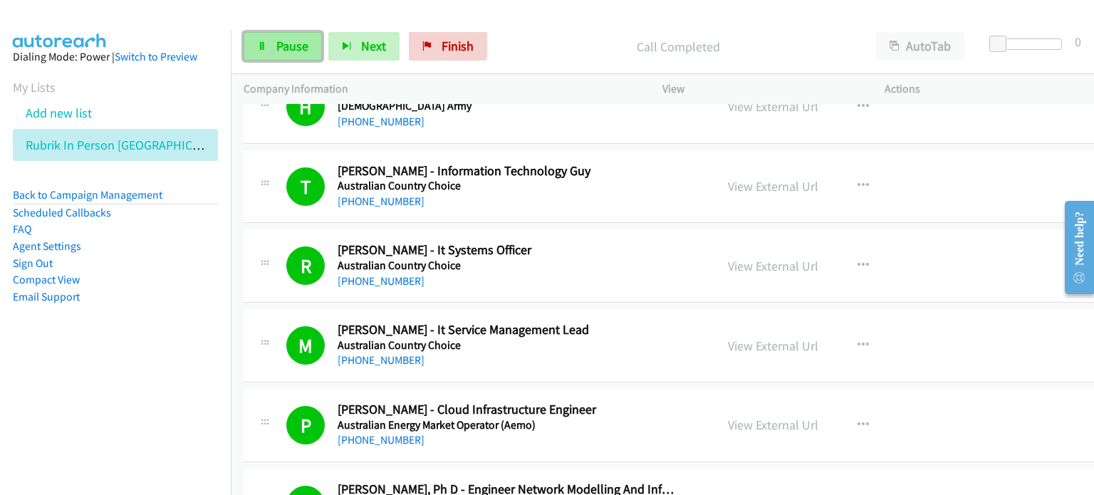
drag, startPoint x: 268, startPoint y: 43, endPoint x: 270, endPoint y: 36, distance: 7.4
click at [268, 43] on link "Pause" at bounding box center [283, 46] width 78 height 29
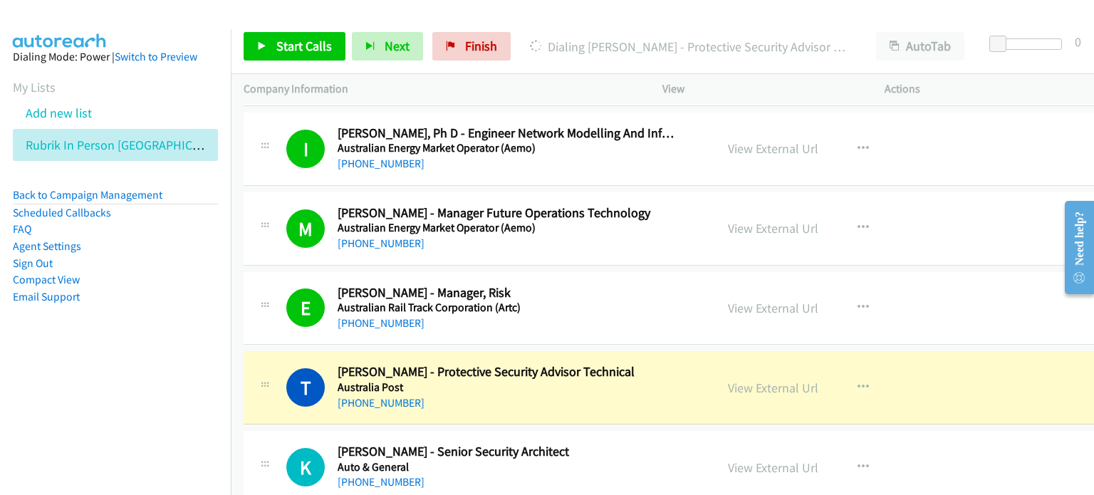
scroll to position [3776, 0]
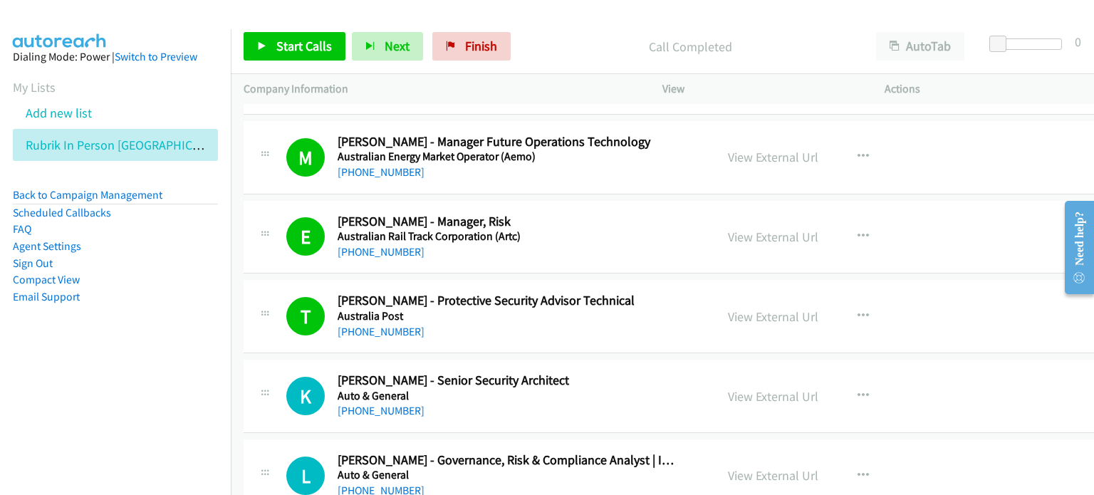
click at [117, 332] on aside "Dialing Mode: Power | Switch to Preview My Lists Add new list Rubrik In Person …" at bounding box center [115, 199] width 231 height 341
click at [317, 43] on span "Start Calls" at bounding box center [304, 46] width 56 height 16
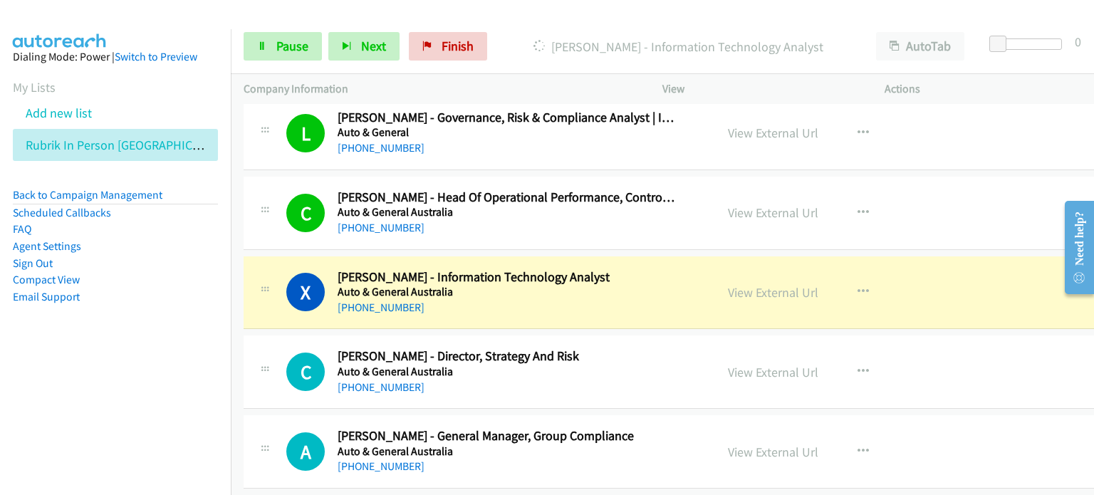
scroll to position [4133, 0]
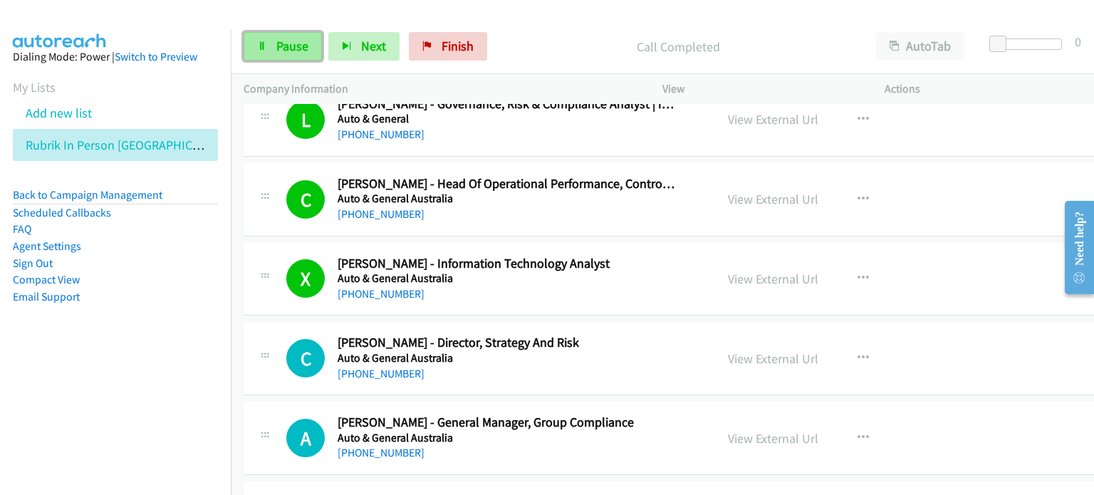
click at [298, 42] on span "Pause" at bounding box center [292, 46] width 32 height 16
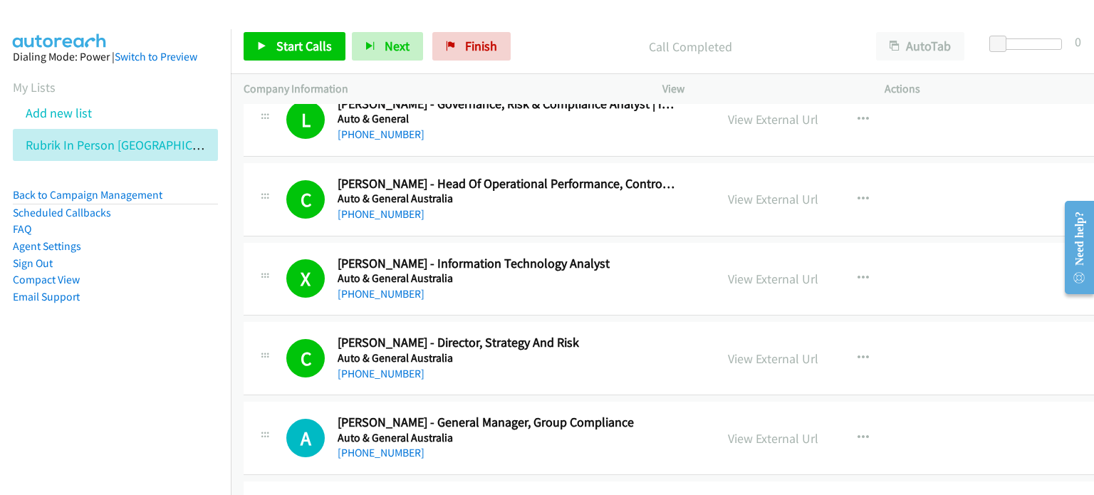
click at [160, 384] on nav "Dialing Mode: Power | Switch to Preview My Lists Add new list Rubrik In Person …" at bounding box center [116, 276] width 232 height 495
click at [301, 42] on span "Start Calls" at bounding box center [304, 46] width 56 height 16
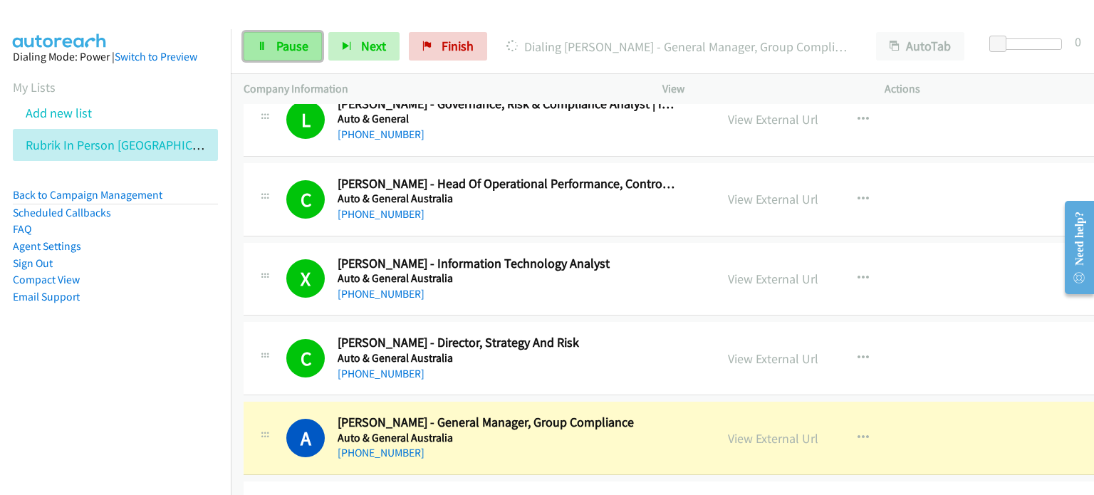
click at [288, 43] on span "Pause" at bounding box center [292, 46] width 32 height 16
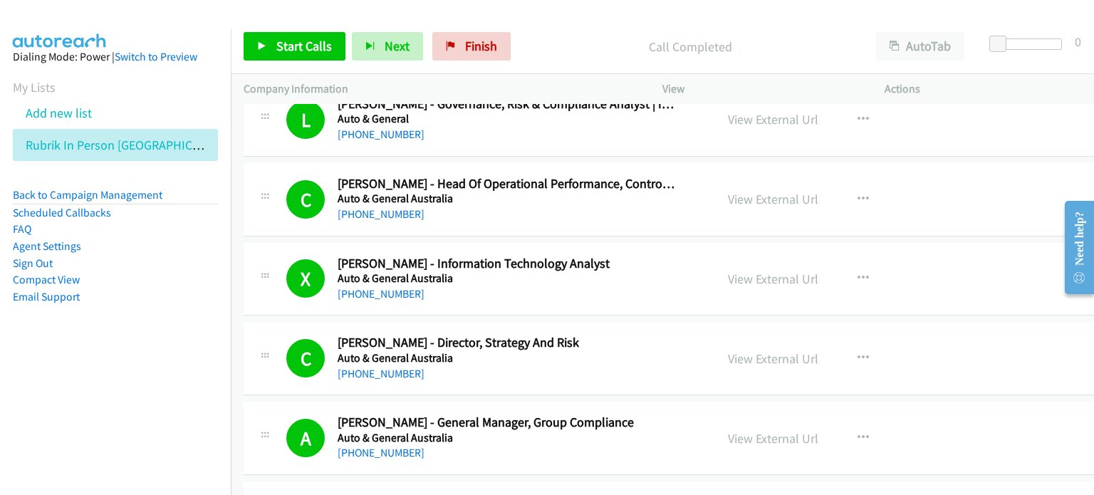
scroll to position [4204, 0]
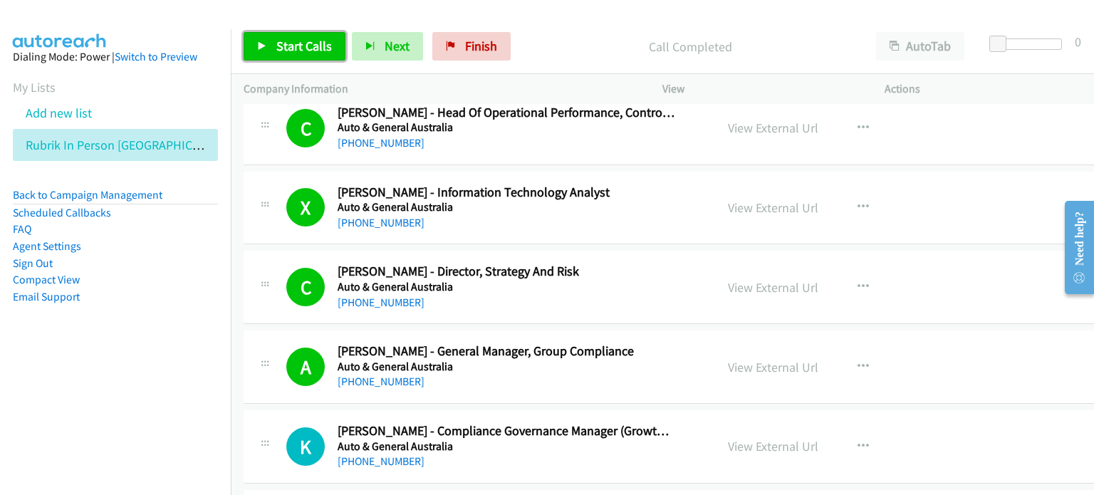
click at [299, 48] on span "Start Calls" at bounding box center [304, 46] width 56 height 16
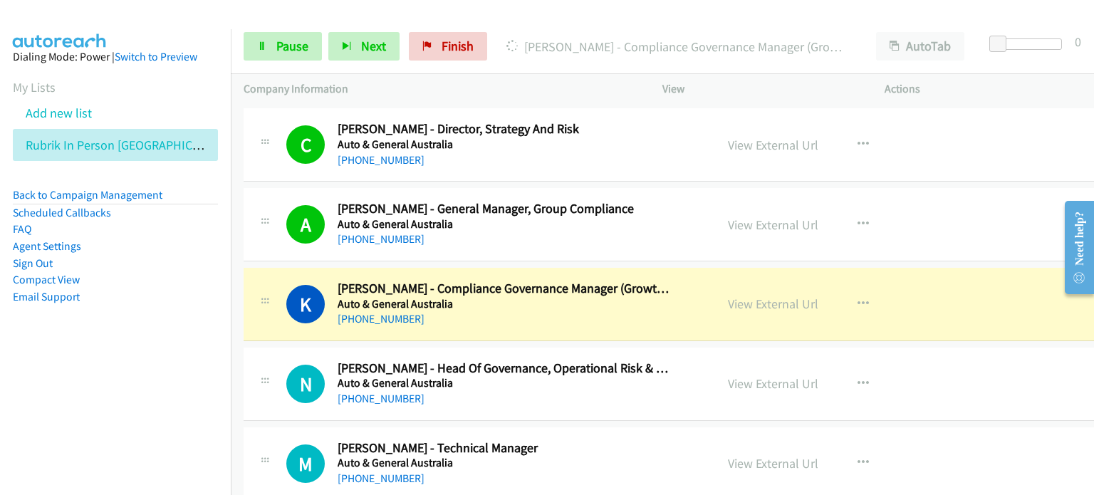
scroll to position [4418, 0]
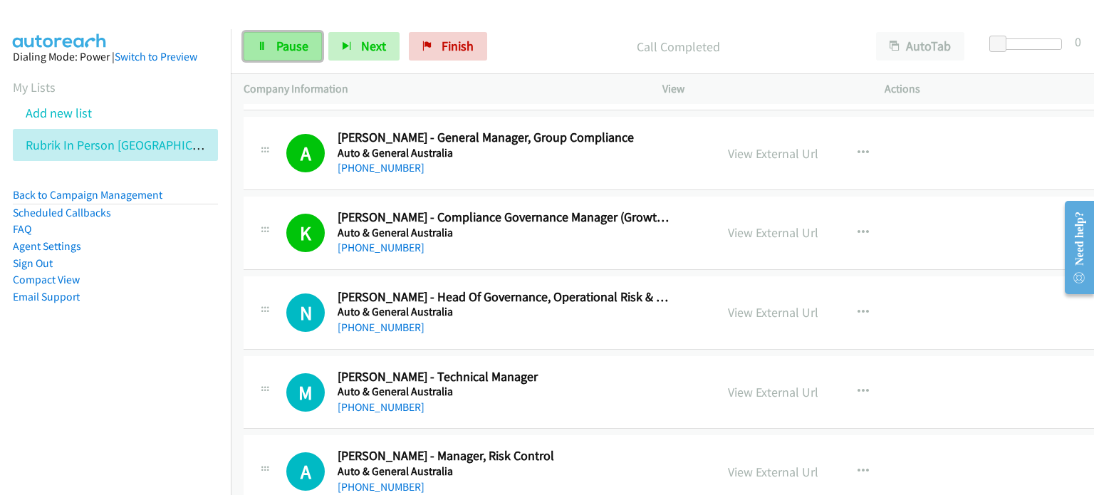
click at [279, 47] on span "Pause" at bounding box center [292, 46] width 32 height 16
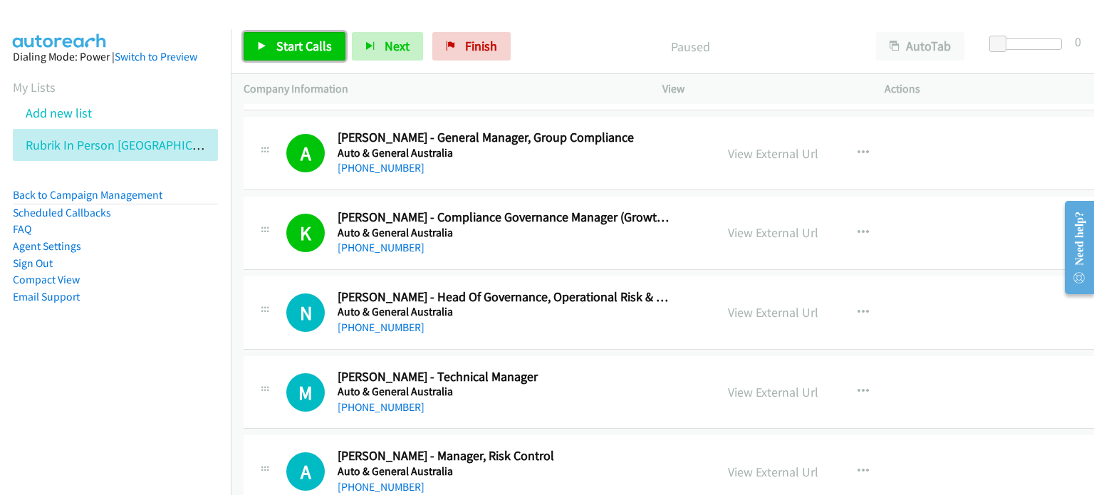
click at [316, 42] on span "Start Calls" at bounding box center [304, 46] width 56 height 16
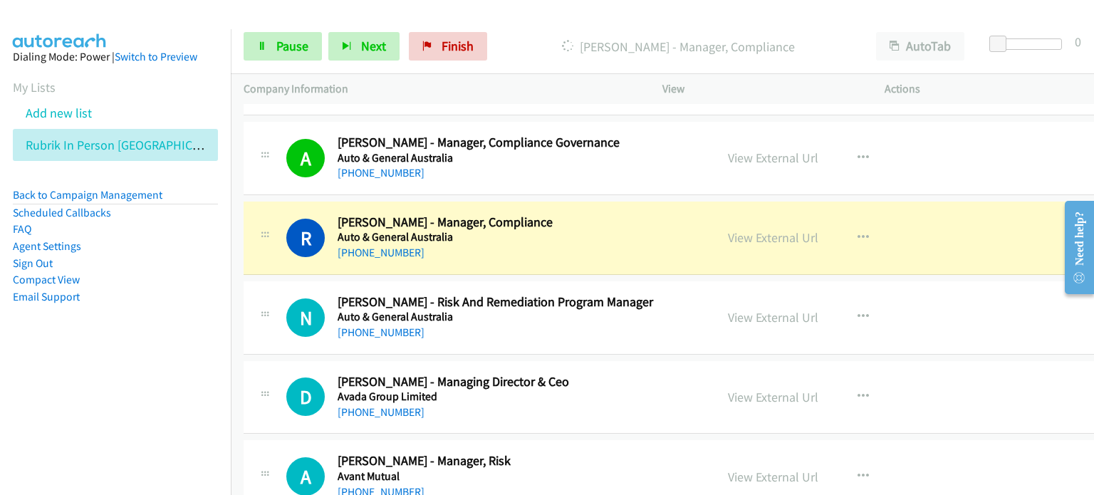
scroll to position [4916, 0]
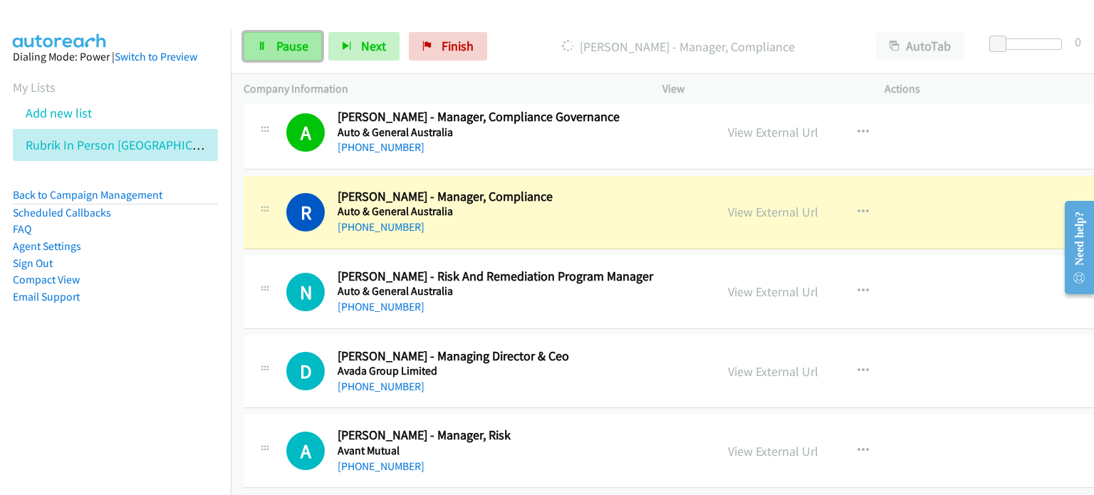
click at [280, 42] on span "Pause" at bounding box center [292, 46] width 32 height 16
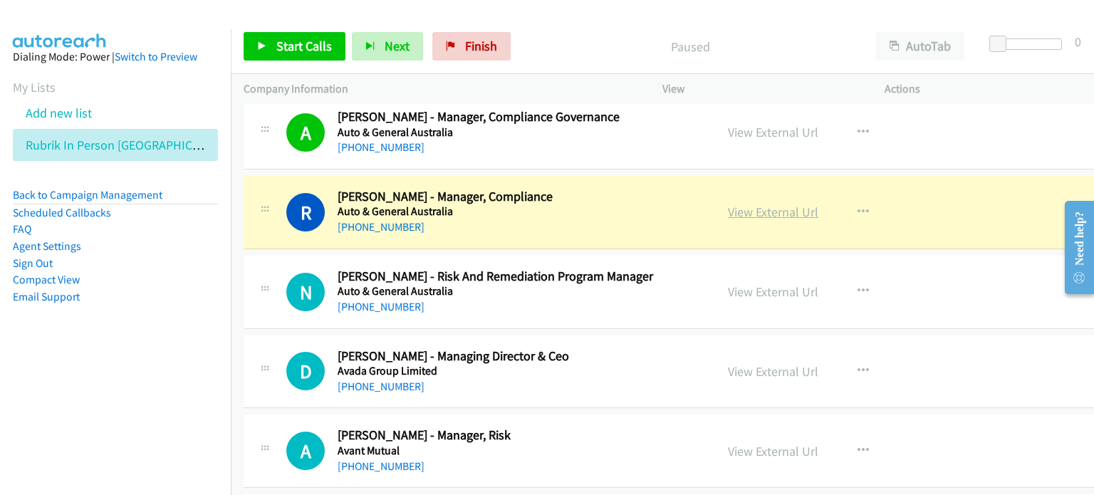
click at [734, 204] on link "View External Url" at bounding box center [773, 212] width 90 height 16
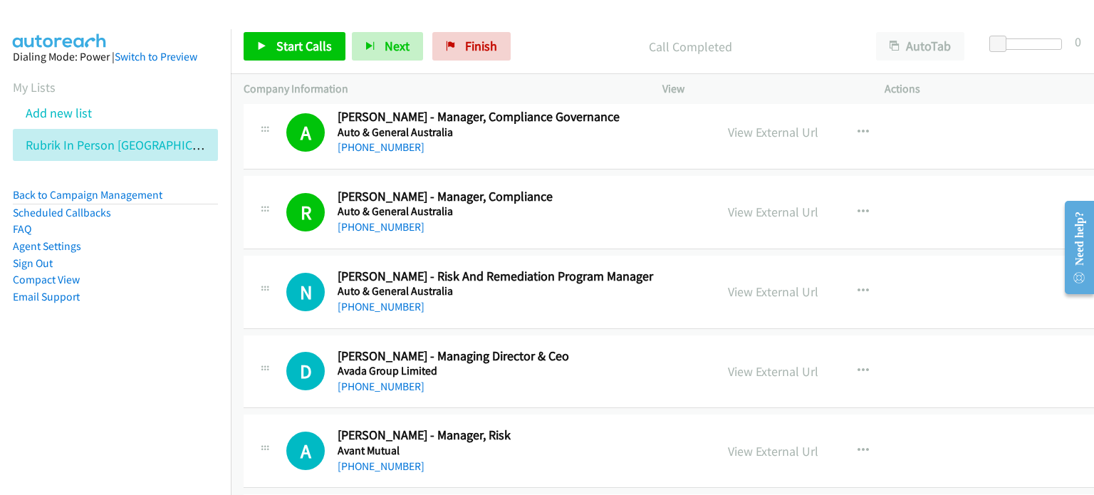
click at [569, 44] on p "Call Completed" at bounding box center [690, 46] width 321 height 19
click at [491, 43] on span "Finish" at bounding box center [481, 46] width 32 height 16
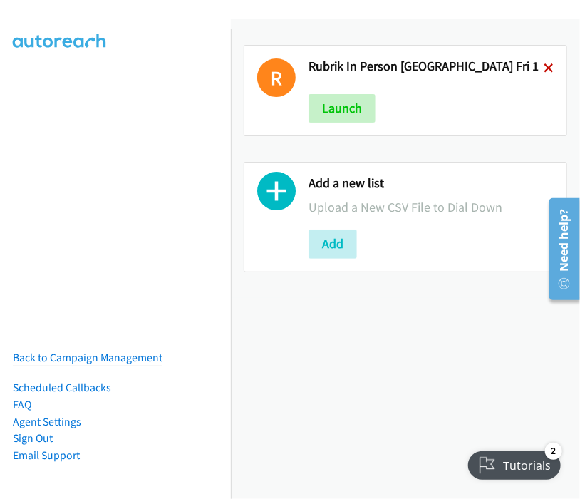
click at [544, 65] on icon at bounding box center [549, 69] width 10 height 10
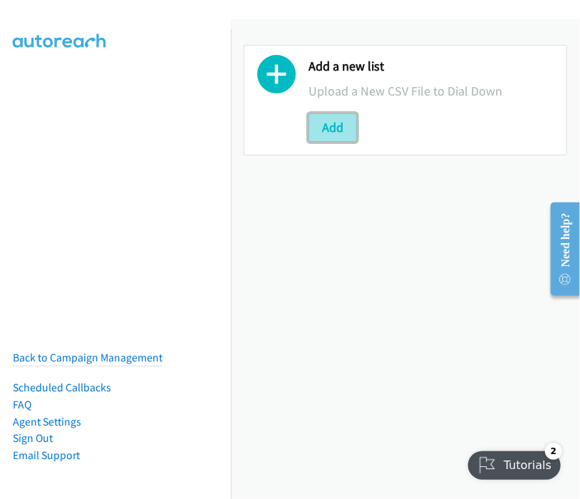
click at [328, 123] on button "Add" at bounding box center [333, 127] width 48 height 29
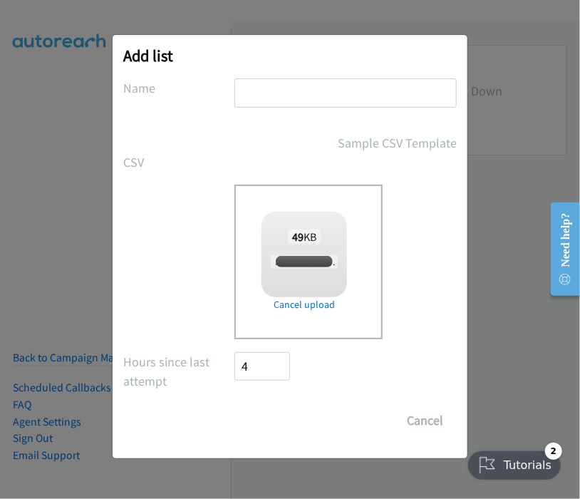
checkbox input "true"
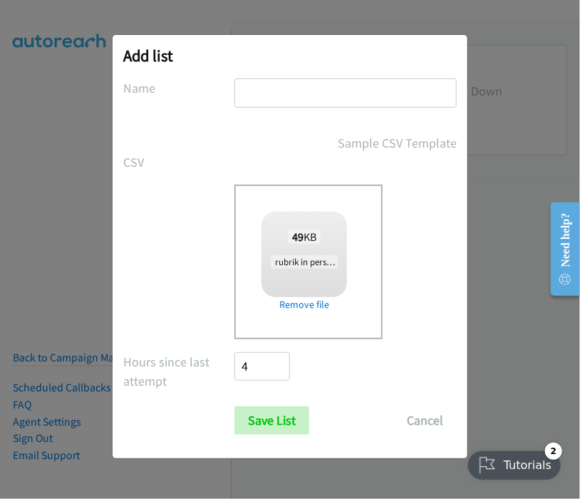
click at [276, 94] on input "text" at bounding box center [345, 92] width 222 height 29
click at [400, 92] on input "rubrik in person brisbane wed 1" at bounding box center [345, 92] width 222 height 29
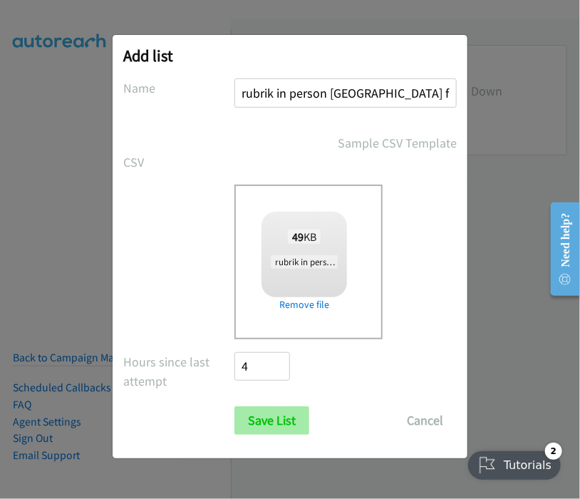
type input "rubrik in person brisbane fri 2"
click at [277, 413] on input "Save List" at bounding box center [271, 420] width 75 height 29
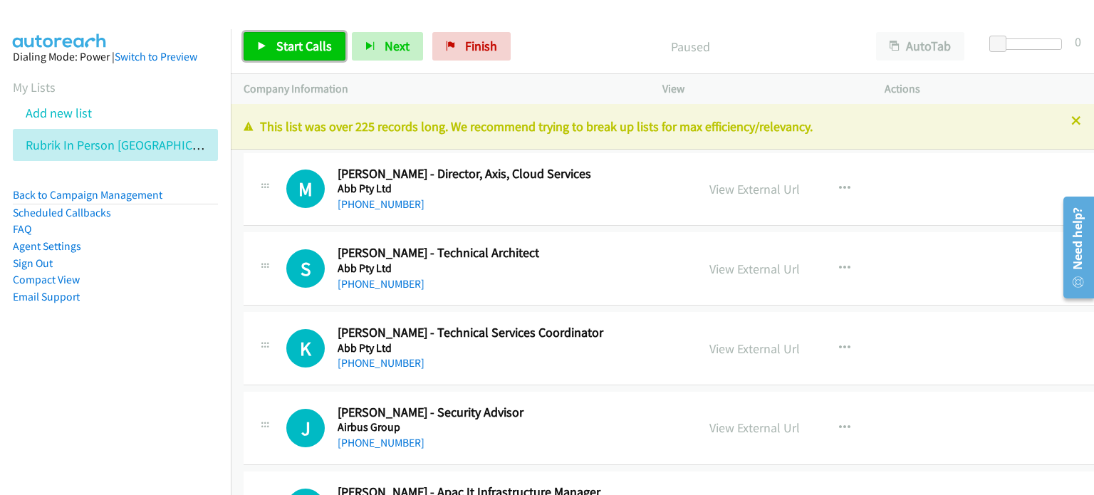
click at [294, 44] on span "Start Calls" at bounding box center [304, 46] width 56 height 16
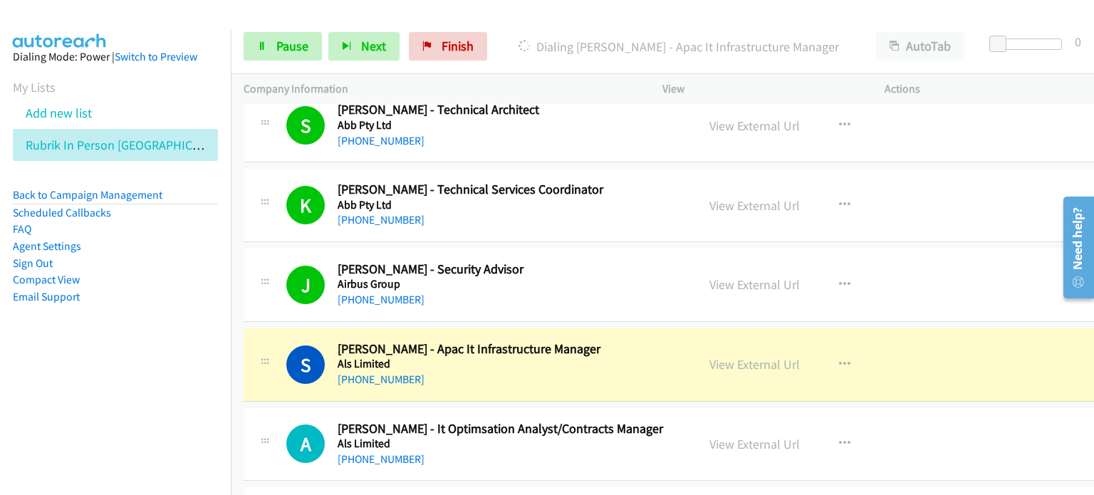
scroll to position [214, 0]
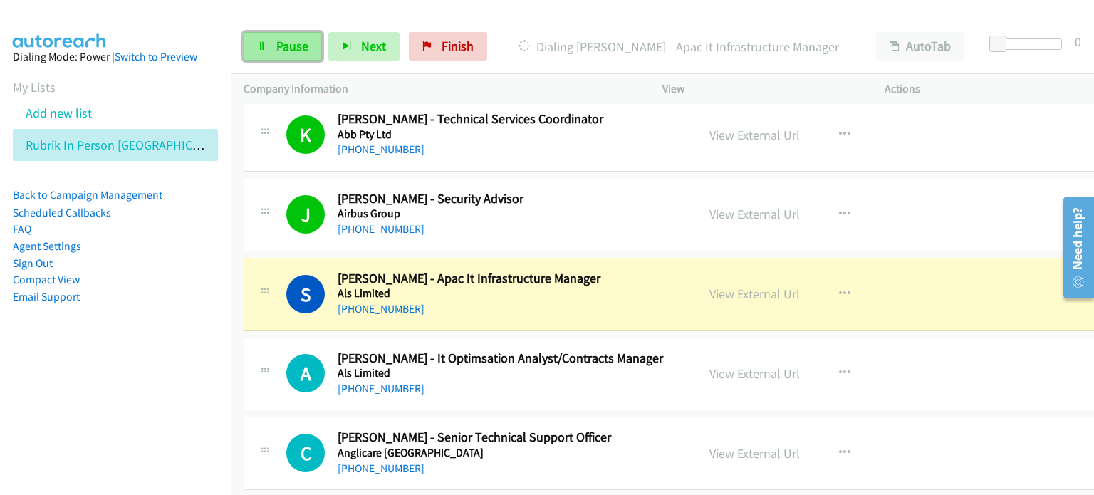
click at [298, 42] on span "Pause" at bounding box center [292, 46] width 32 height 16
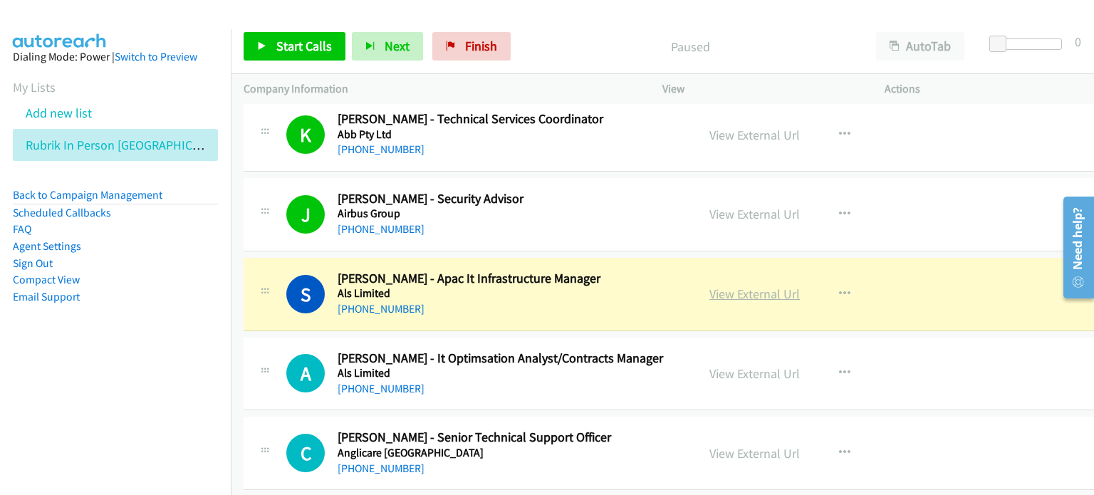
click at [715, 296] on link "View External Url" at bounding box center [755, 294] width 90 height 16
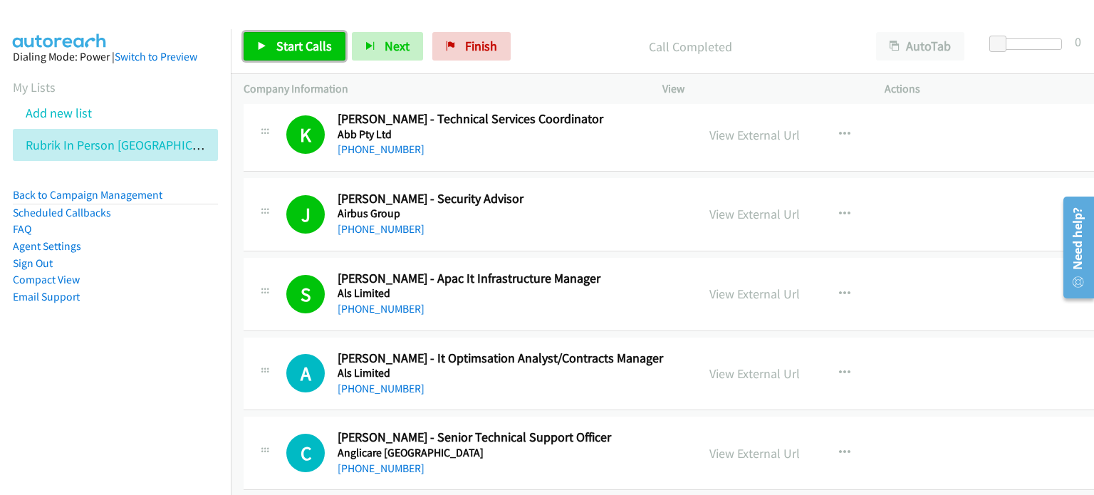
click at [305, 43] on span "Start Calls" at bounding box center [304, 46] width 56 height 16
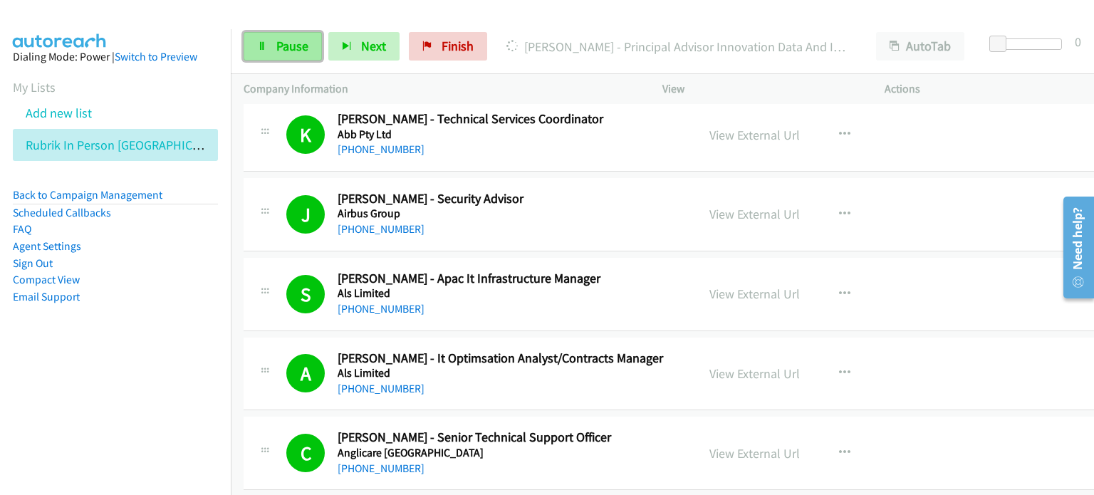
click at [280, 43] on span "Pause" at bounding box center [292, 46] width 32 height 16
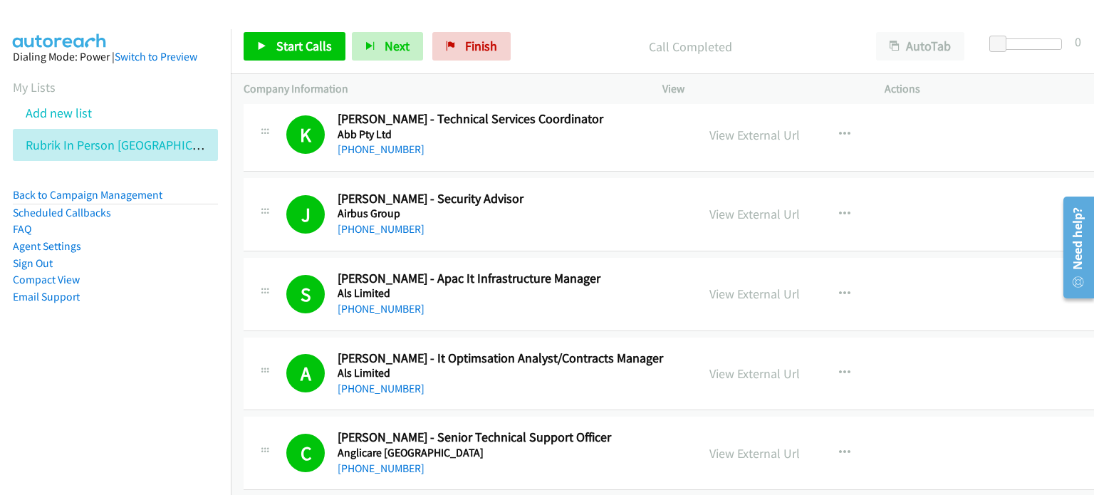
click at [131, 352] on aside "Dialing Mode: Power | Switch to Preview My Lists Add new list Rubrik In Person …" at bounding box center [115, 199] width 231 height 341
click at [277, 41] on span "Start Calls" at bounding box center [304, 46] width 56 height 16
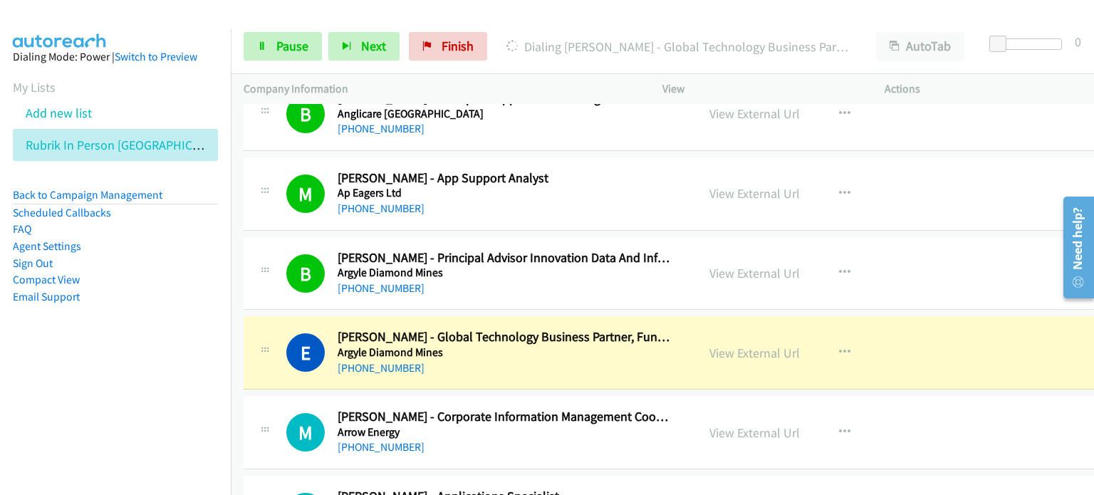
scroll to position [784, 0]
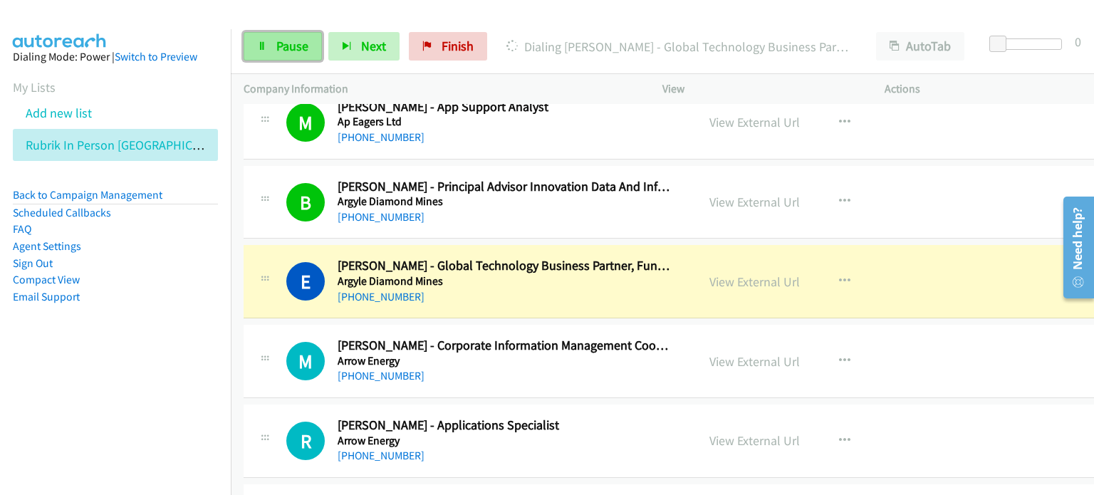
click at [278, 36] on link "Pause" at bounding box center [283, 46] width 78 height 29
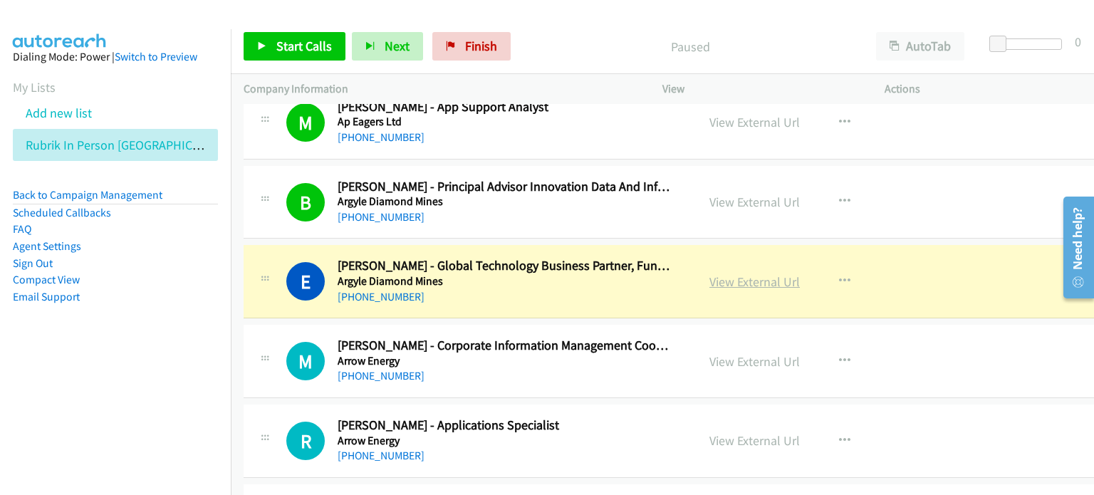
click at [727, 279] on link "View External Url" at bounding box center [755, 282] width 90 height 16
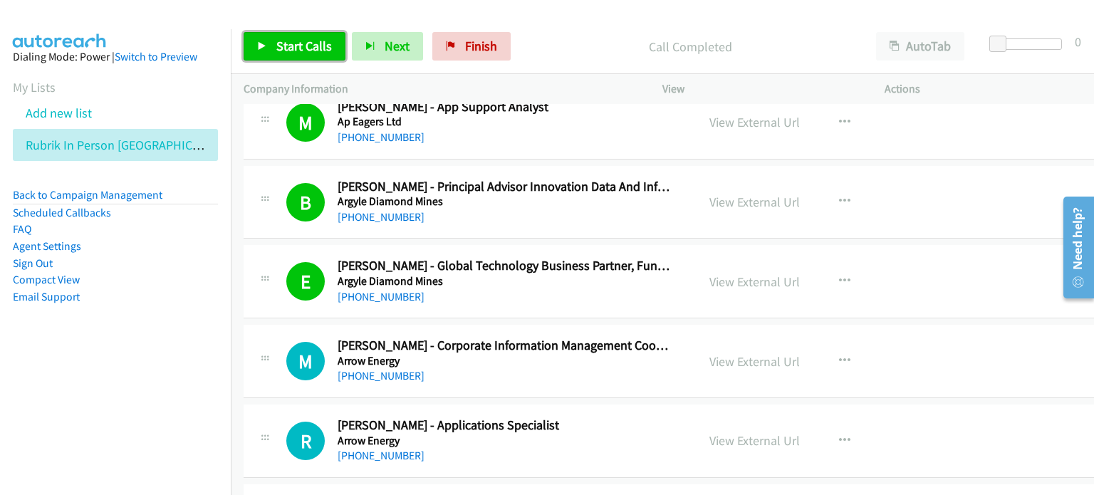
click at [304, 44] on span "Start Calls" at bounding box center [304, 46] width 56 height 16
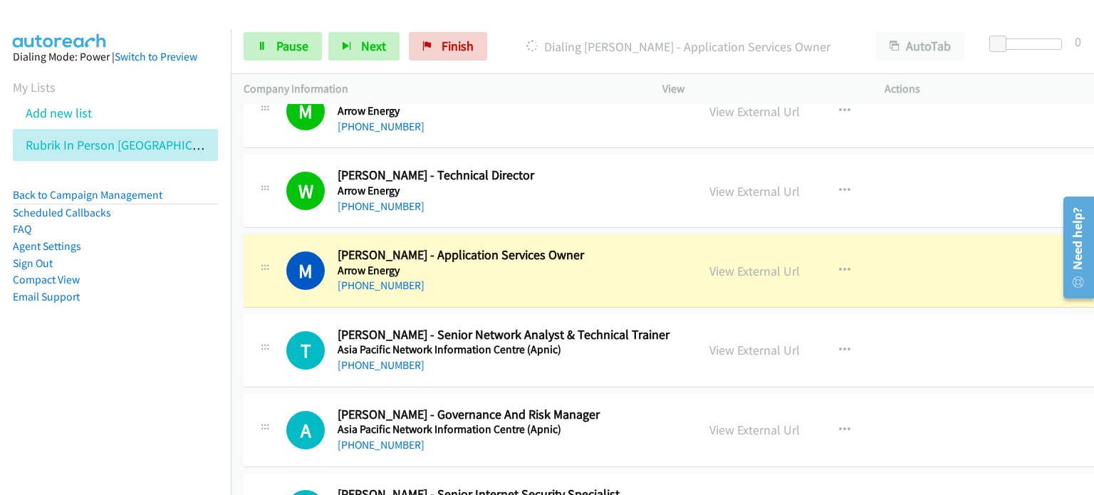
scroll to position [1354, 0]
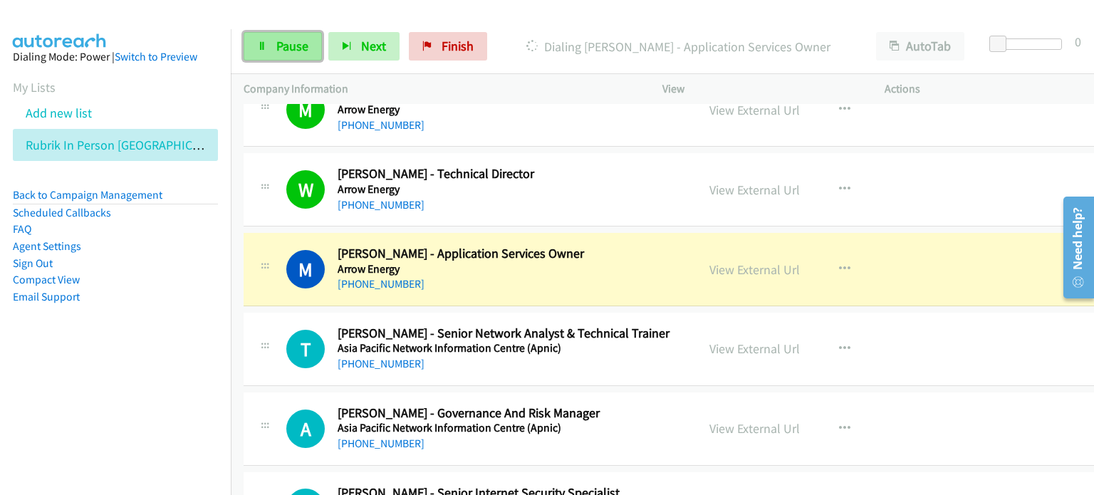
click at [279, 42] on span "Pause" at bounding box center [292, 46] width 32 height 16
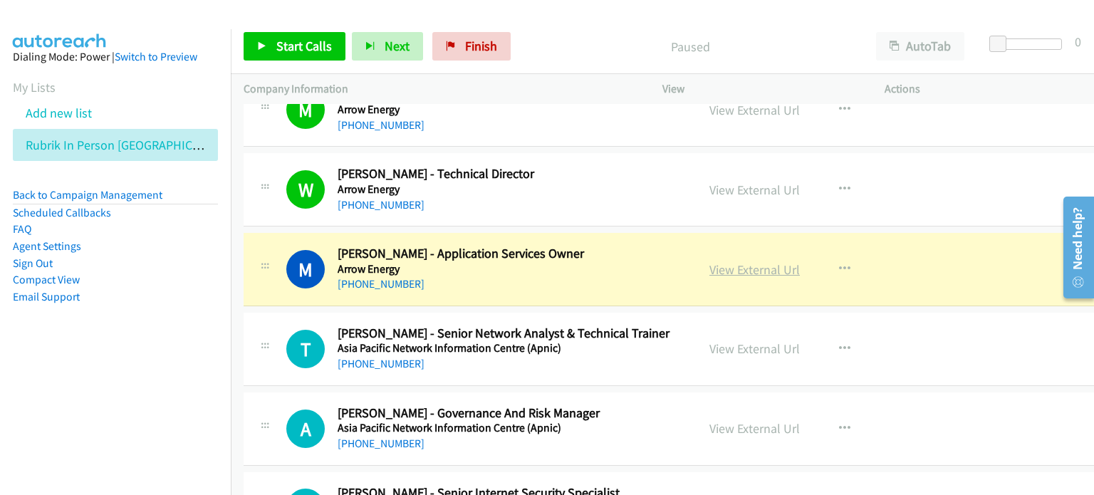
click at [730, 267] on link "View External Url" at bounding box center [755, 269] width 90 height 16
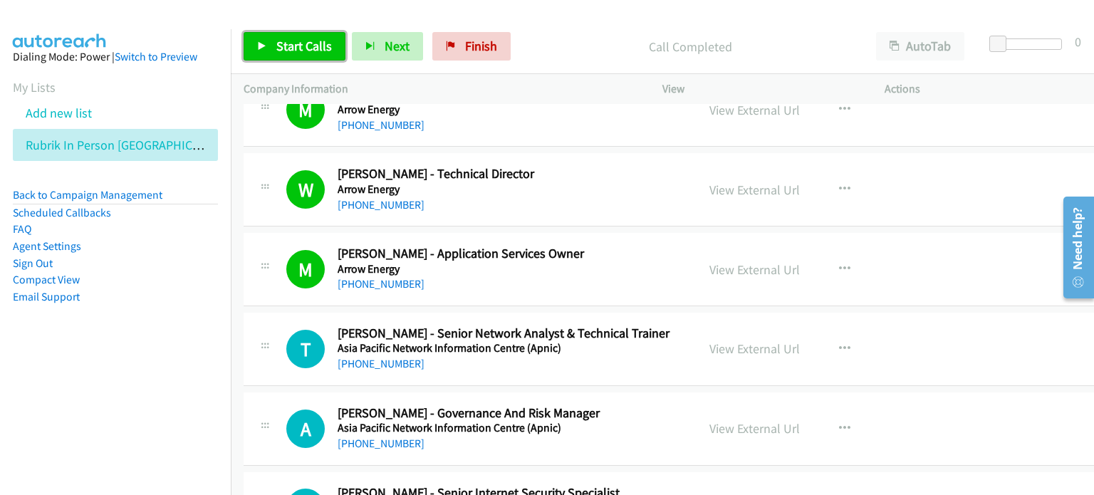
click at [299, 38] on span "Start Calls" at bounding box center [304, 46] width 56 height 16
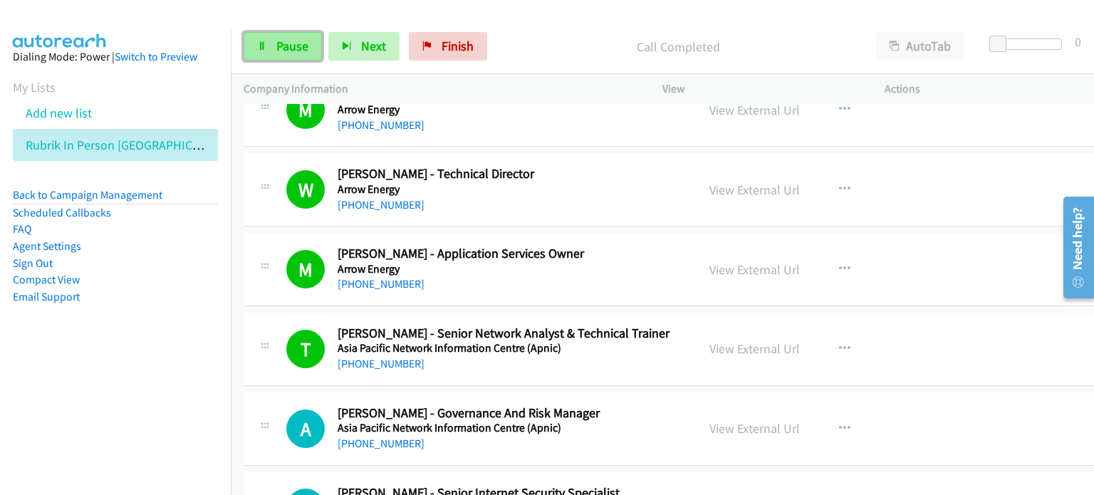
click at [279, 41] on span "Pause" at bounding box center [292, 46] width 32 height 16
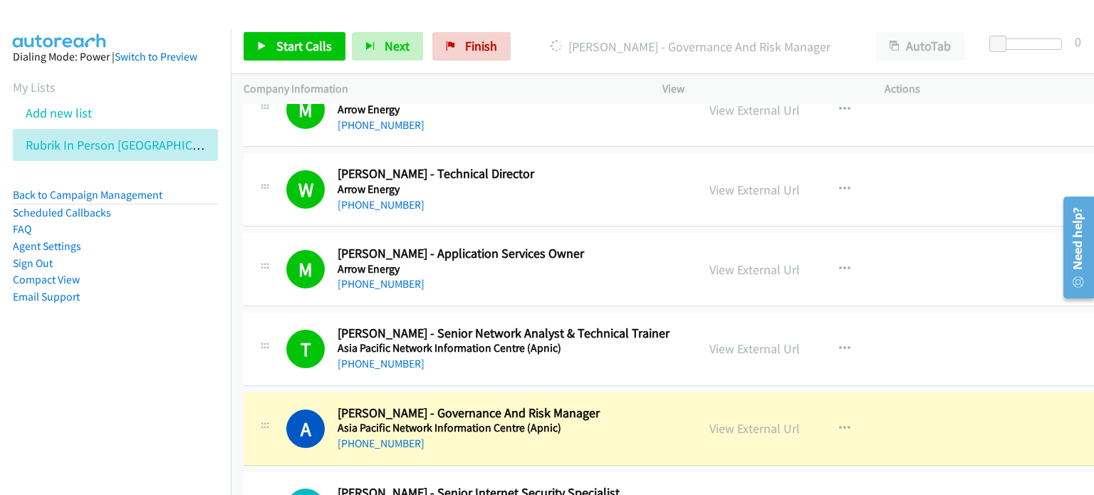
click at [150, 336] on aside "Dialing Mode: Power | Switch to Preview My Lists Add new list Rubrik In Person …" at bounding box center [115, 199] width 231 height 341
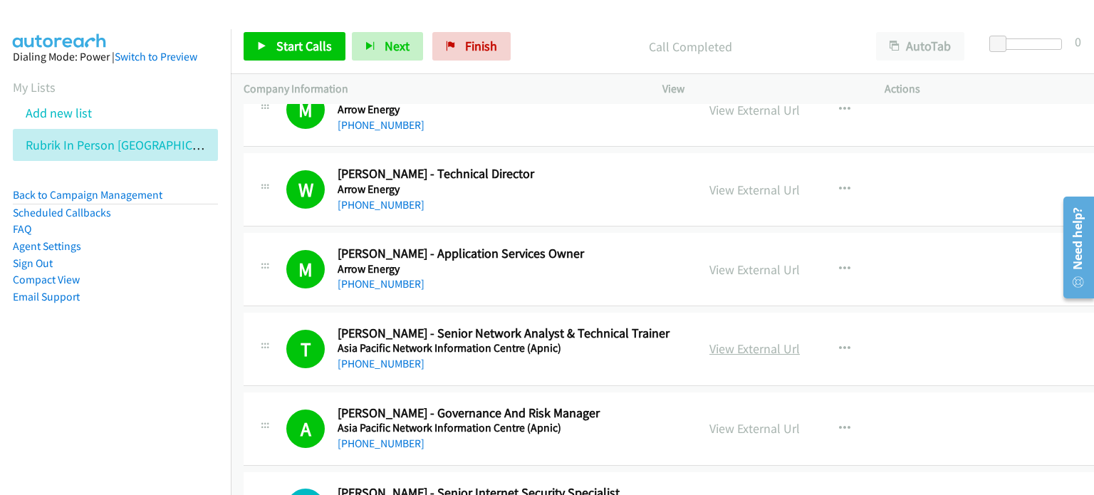
click at [715, 343] on link "View External Url" at bounding box center [755, 349] width 90 height 16
click at [286, 42] on span "Start Calls" at bounding box center [304, 46] width 56 height 16
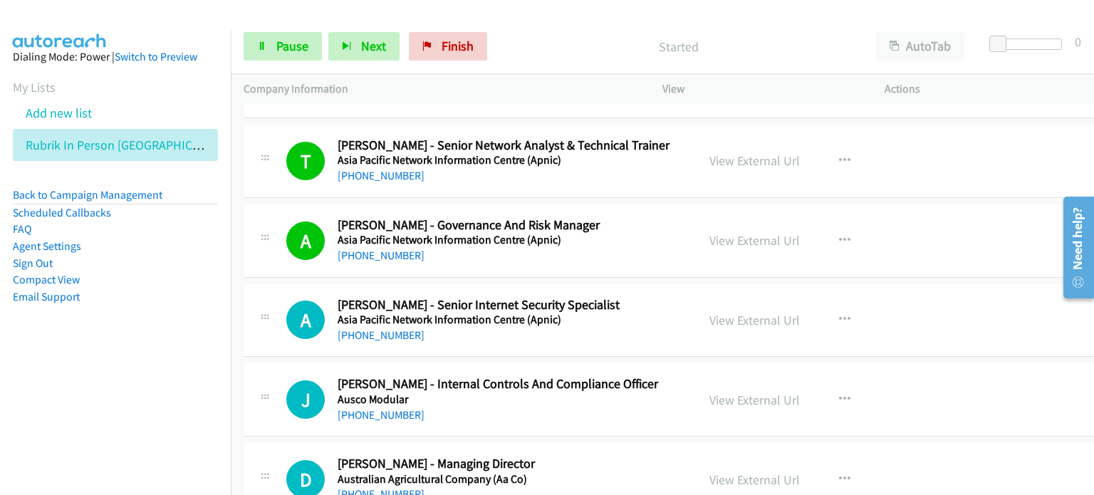
scroll to position [1568, 0]
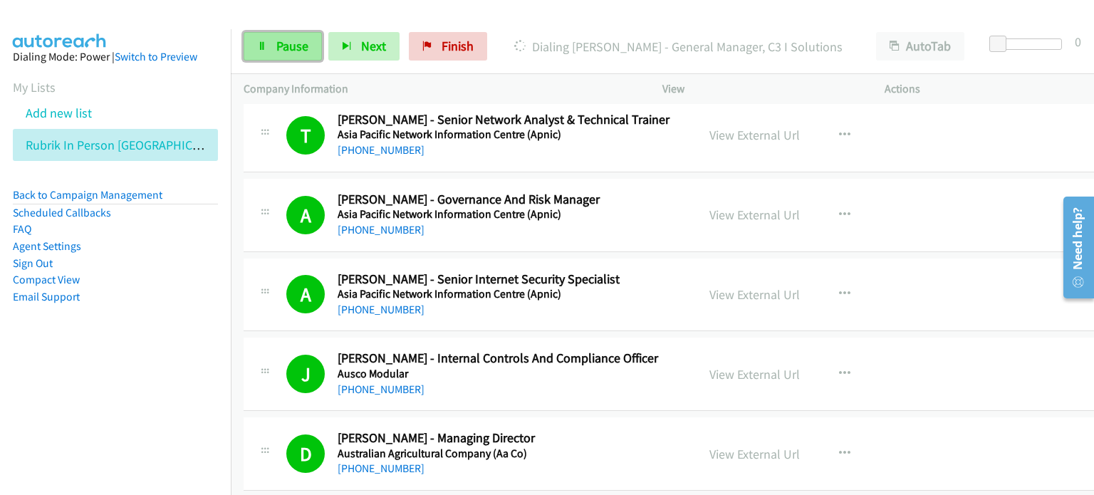
click at [288, 42] on span "Pause" at bounding box center [292, 46] width 32 height 16
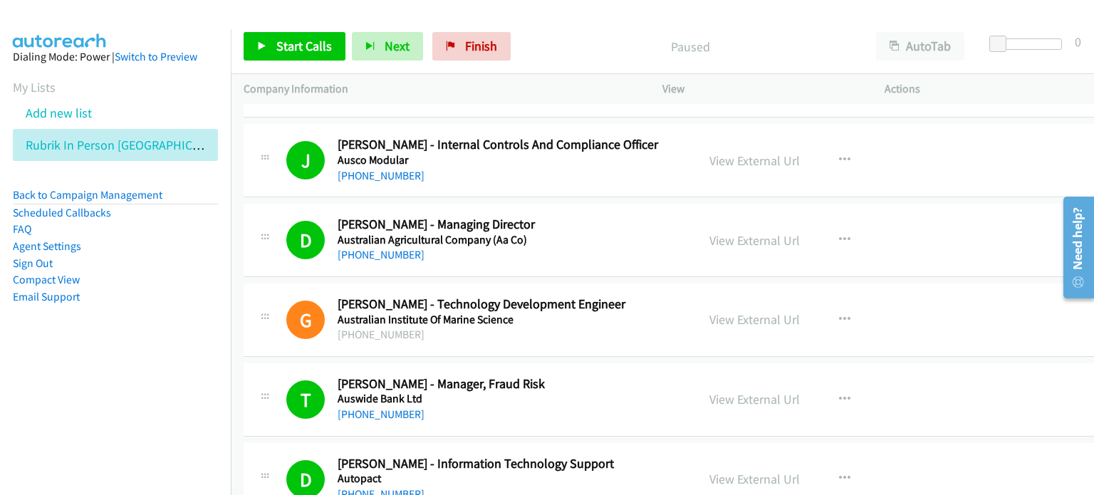
scroll to position [1853, 0]
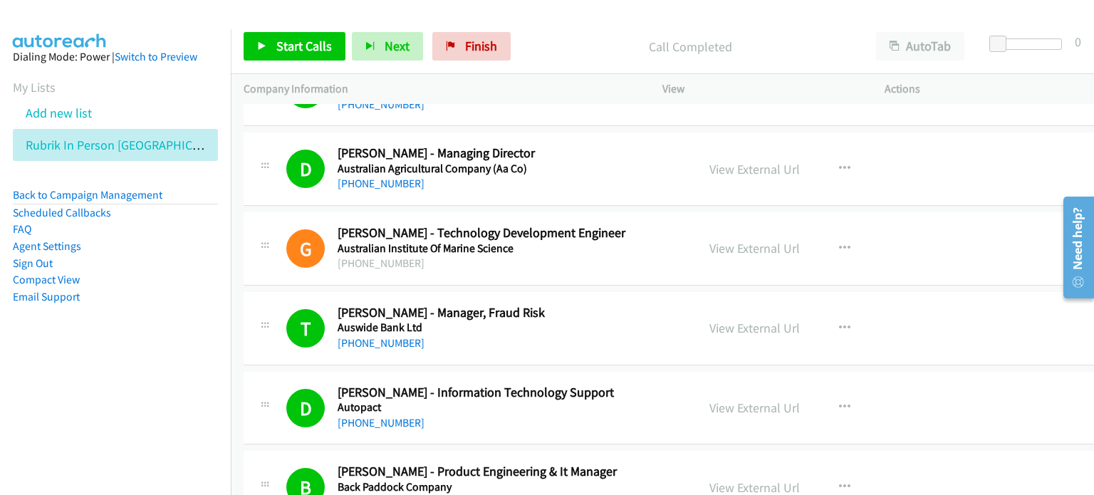
click at [537, 45] on p "Call Completed" at bounding box center [690, 46] width 321 height 19
click at [304, 41] on span "Start Calls" at bounding box center [304, 46] width 56 height 16
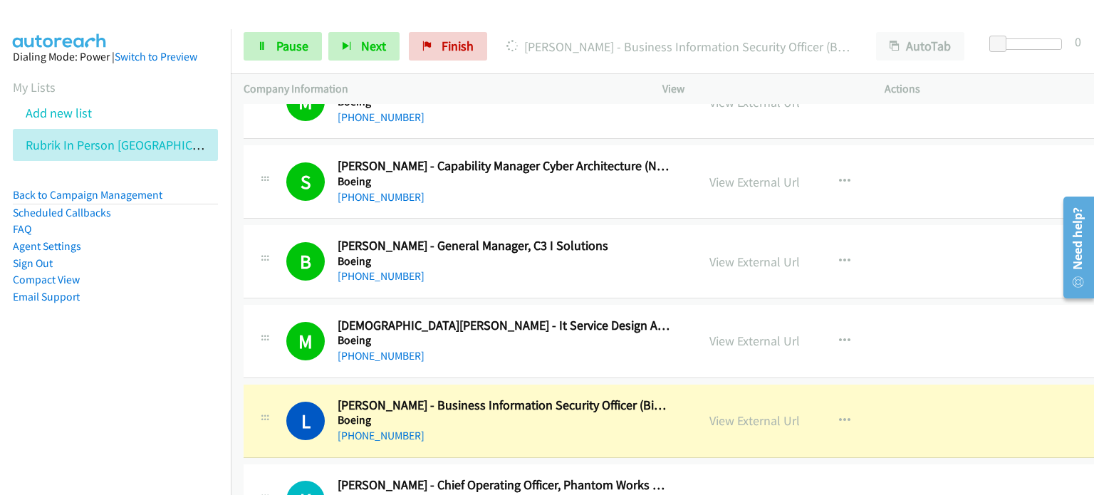
scroll to position [2779, 0]
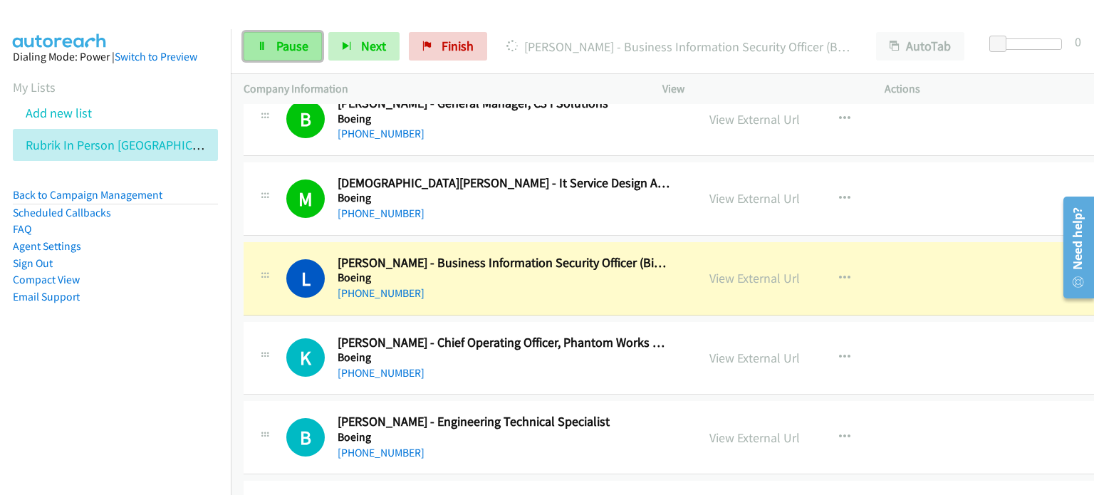
click at [302, 49] on span "Pause" at bounding box center [292, 46] width 32 height 16
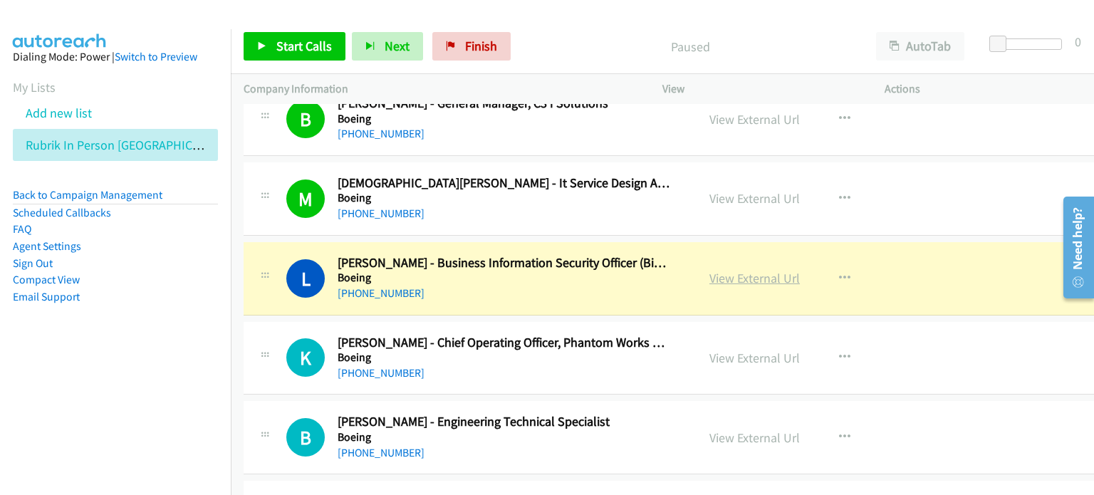
click at [732, 273] on link "View External Url" at bounding box center [755, 278] width 90 height 16
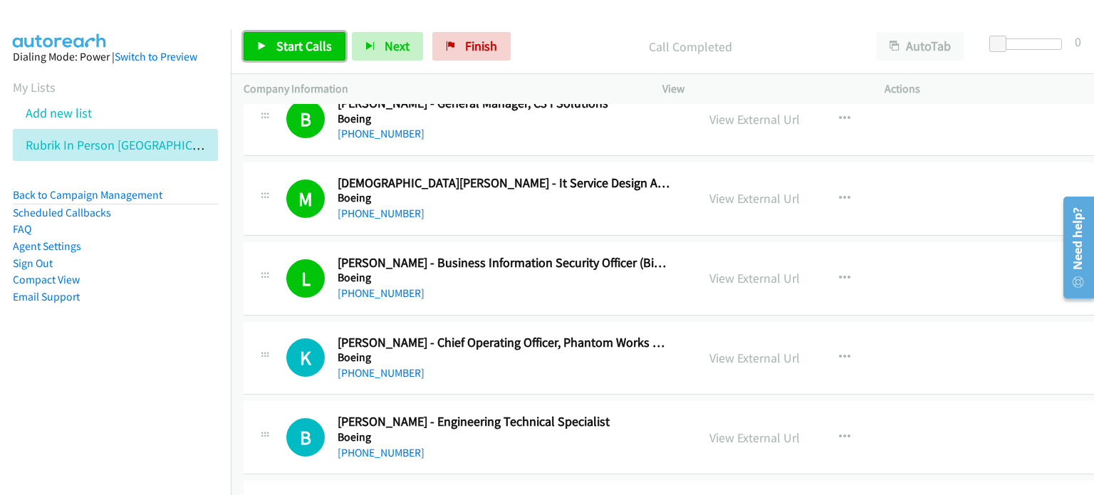
click at [304, 41] on span "Start Calls" at bounding box center [304, 46] width 56 height 16
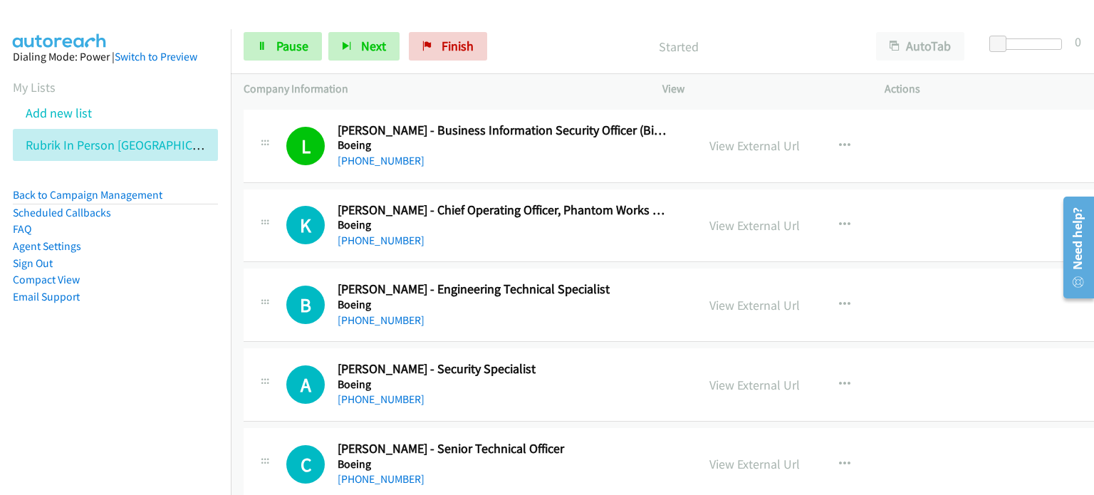
scroll to position [2921, 0]
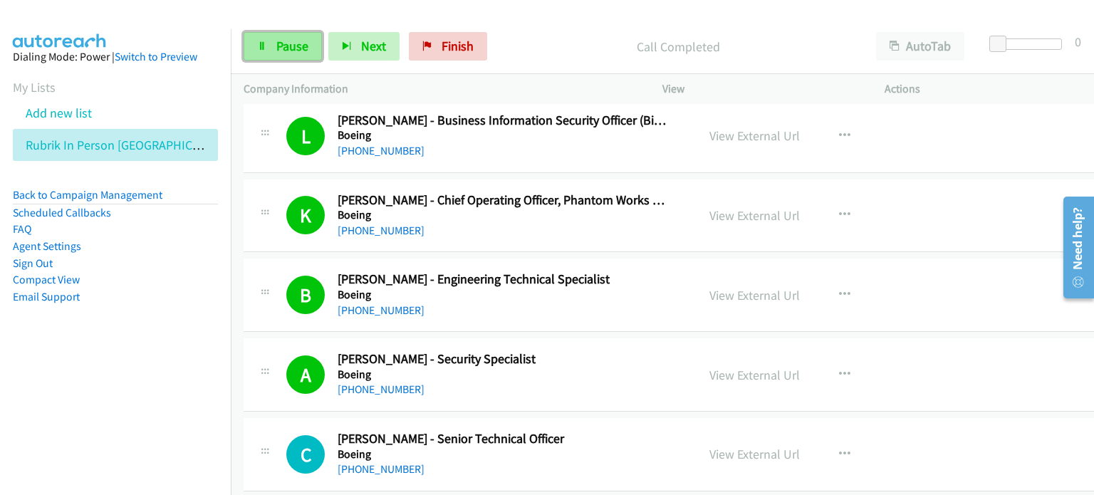
click at [291, 33] on link "Pause" at bounding box center [283, 46] width 78 height 29
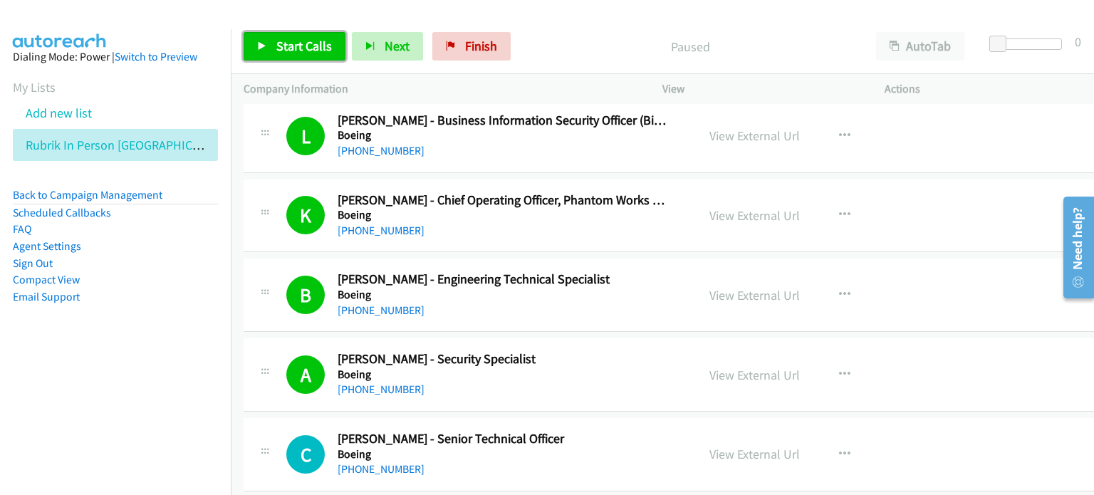
click at [285, 46] on span "Start Calls" at bounding box center [304, 46] width 56 height 16
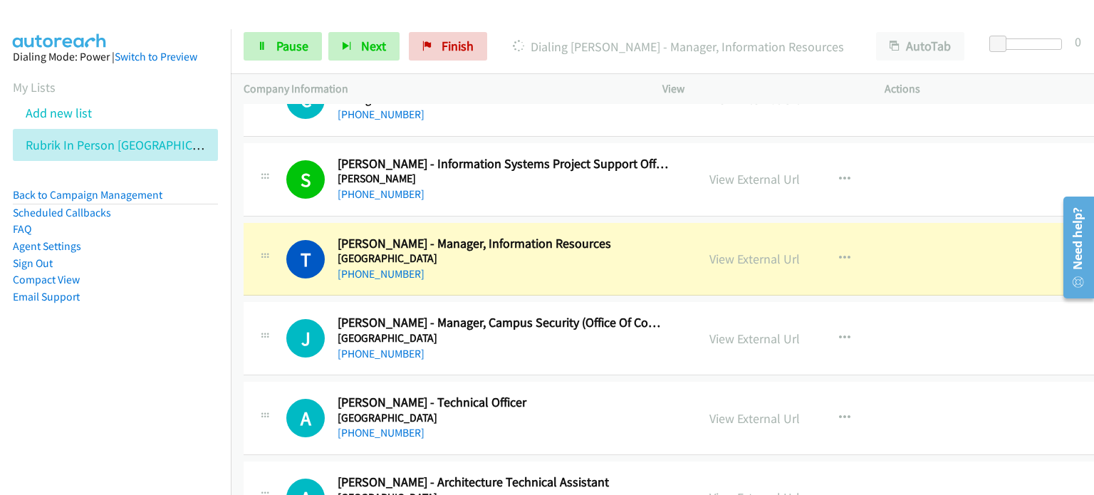
scroll to position [3278, 0]
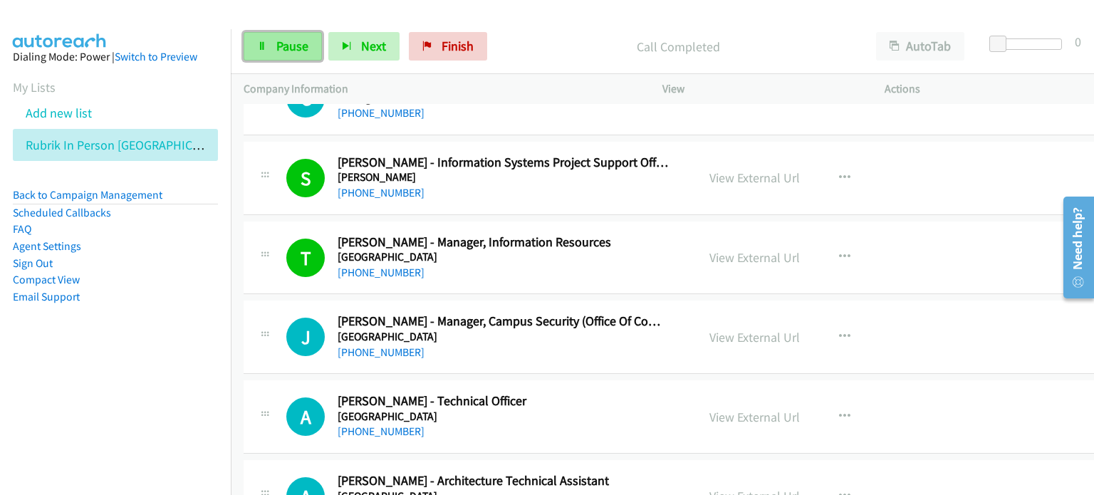
click at [279, 51] on span "Pause" at bounding box center [292, 46] width 32 height 16
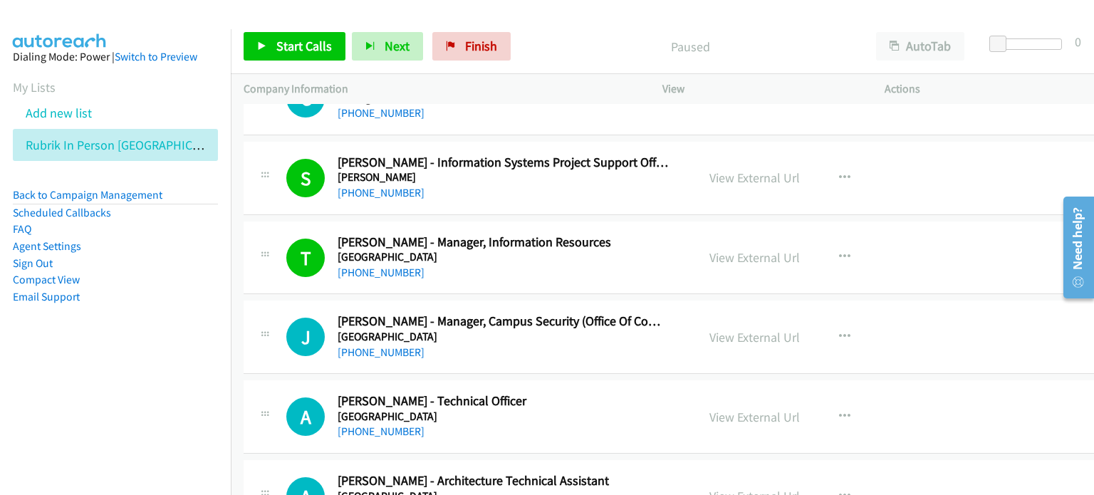
scroll to position [3349, 0]
